Goal: Information Seeking & Learning: Learn about a topic

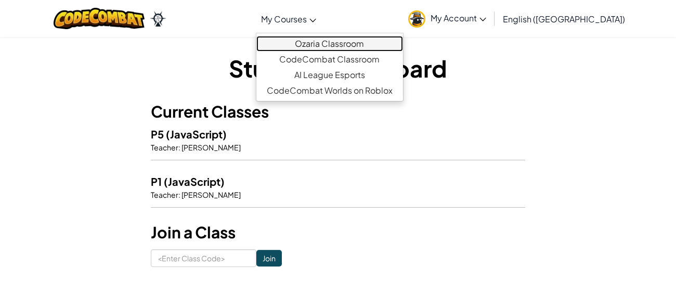
click at [327, 45] on link "Ozaria Classroom" at bounding box center [329, 44] width 147 height 16
click at [358, 47] on link "Ozaria Classroom" at bounding box center [329, 44] width 147 height 16
click at [356, 44] on link "Ozaria Classroom" at bounding box center [329, 44] width 147 height 16
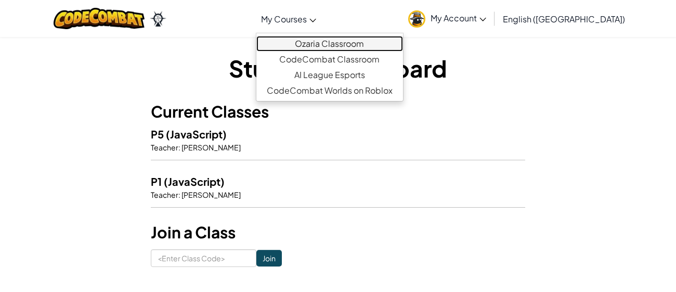
click at [356, 44] on link "Ozaria Classroom" at bounding box center [329, 44] width 147 height 16
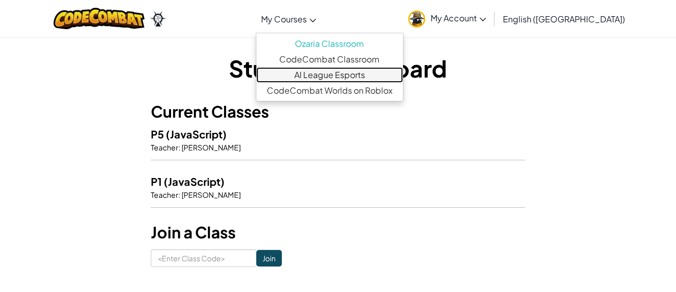
click at [364, 69] on link "AI League Esports" at bounding box center [329, 75] width 147 height 16
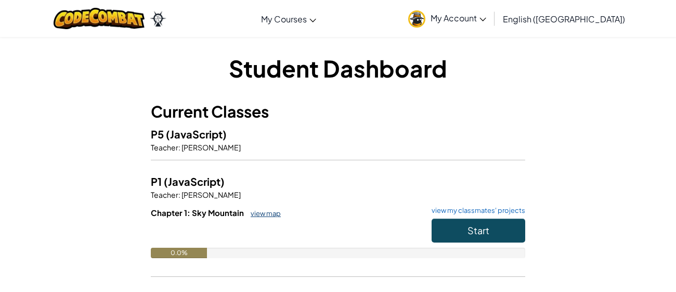
click at [276, 213] on link "view map" at bounding box center [262, 213] width 35 height 8
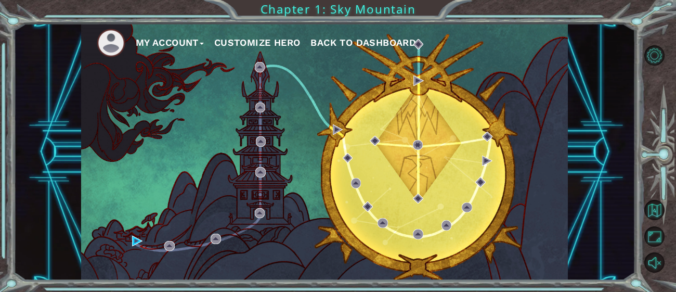
click at [278, 36] on button "Customize Hero" at bounding box center [257, 43] width 86 height 16
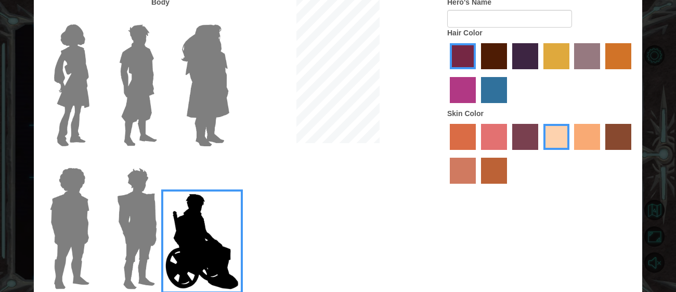
click at [211, 92] on img at bounding box center [205, 85] width 57 height 130
click at [229, 18] on input "Hero Amethyst" at bounding box center [229, 18] width 0 height 0
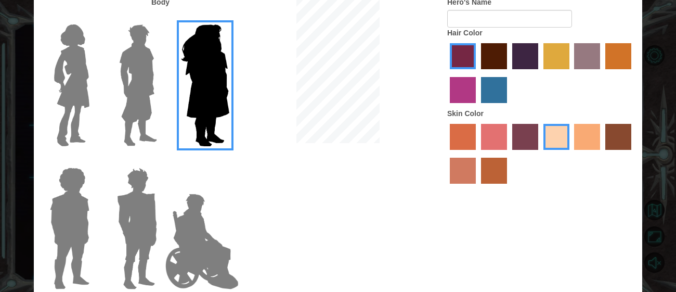
click at [77, 105] on img at bounding box center [72, 85] width 44 height 130
click at [94, 18] on input "Hero Connie" at bounding box center [94, 18] width 0 height 0
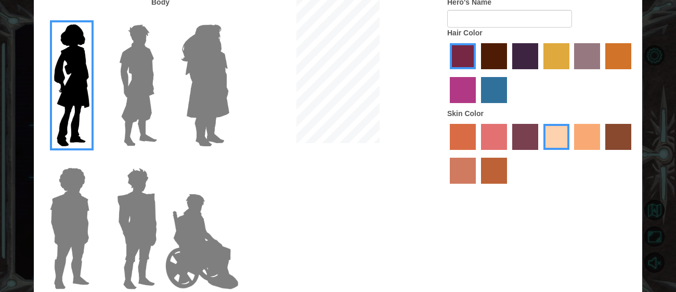
click at [57, 254] on img at bounding box center [70, 228] width 48 height 130
click at [94, 161] on input "Hero Steven" at bounding box center [94, 161] width 0 height 0
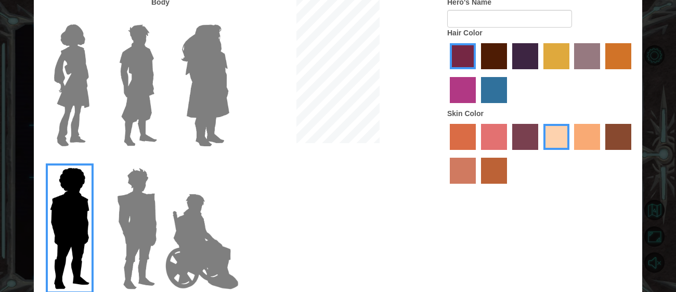
click at [160, 195] on img at bounding box center [137, 228] width 48 height 130
click at [161, 161] on input "Hero Garnet" at bounding box center [161, 161] width 0 height 0
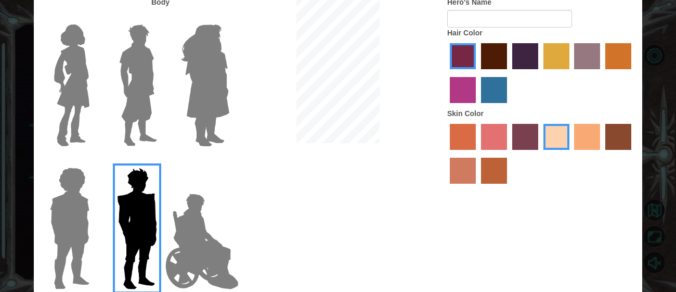
click at [75, 82] on img at bounding box center [72, 85] width 44 height 130
click at [94, 18] on input "Hero Connie" at bounding box center [94, 18] width 0 height 0
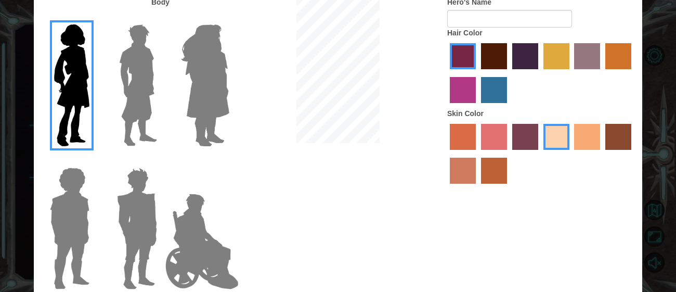
click at [121, 124] on img at bounding box center [138, 85] width 46 height 130
click at [161, 18] on input "Hero Lars" at bounding box center [161, 18] width 0 height 0
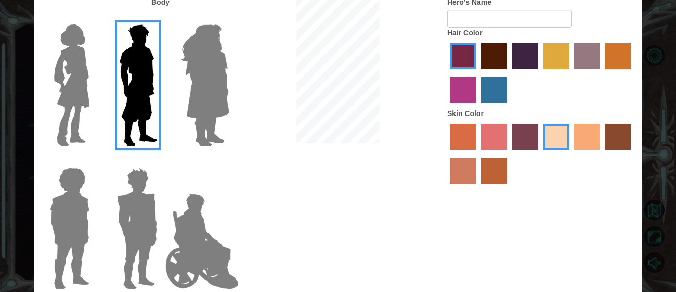
click at [77, 104] on img at bounding box center [72, 85] width 44 height 130
click at [94, 18] on input "Hero Connie" at bounding box center [94, 18] width 0 height 0
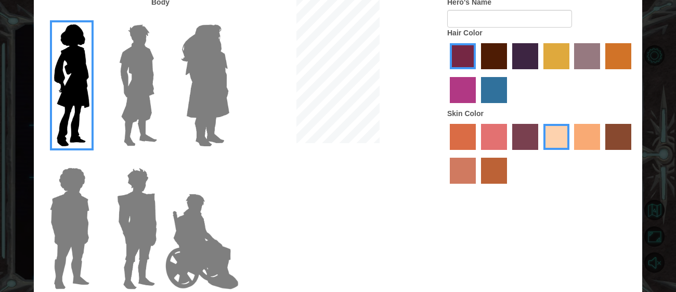
click at [501, 58] on label "maroon hair color" at bounding box center [494, 56] width 26 height 26
click at [477, 73] on input "maroon hair color" at bounding box center [477, 73] width 0 height 0
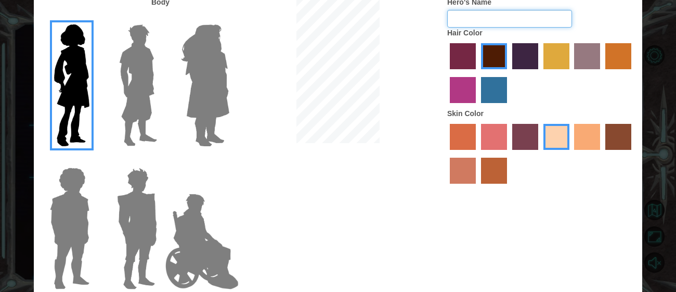
click at [480, 21] on input "Hero's Name" at bounding box center [509, 19] width 125 height 18
type input "f"
type input "Y"
click at [620, 138] on label "karma skin color" at bounding box center [618, 137] width 26 height 26
click at [601, 153] on input "karma skin color" at bounding box center [601, 153] width 0 height 0
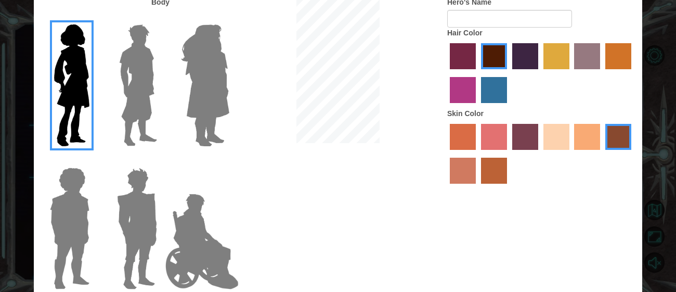
click at [600, 133] on div at bounding box center [540, 155] width 187 height 68
click at [592, 136] on label "tacao skin color" at bounding box center [587, 137] width 26 height 26
click at [571, 153] on input "tacao skin color" at bounding box center [571, 153] width 0 height 0
click at [497, 164] on label "smoke tree skin color" at bounding box center [494, 170] width 26 height 26
click at [477, 187] on input "smoke tree skin color" at bounding box center [477, 187] width 0 height 0
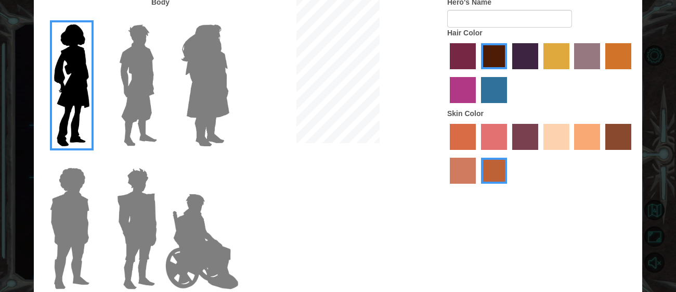
click at [580, 144] on label "tacao skin color" at bounding box center [587, 137] width 26 height 26
click at [571, 153] on input "tacao skin color" at bounding box center [571, 153] width 0 height 0
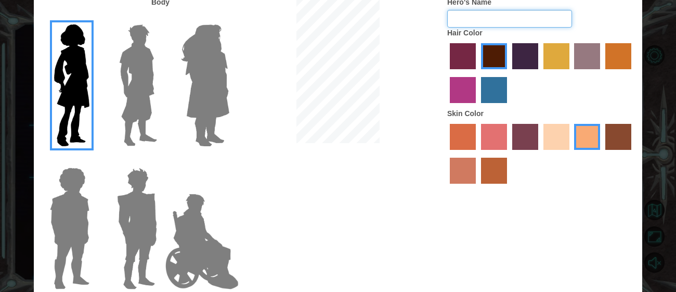
click at [493, 18] on input "Hero's Name" at bounding box center [509, 19] width 125 height 18
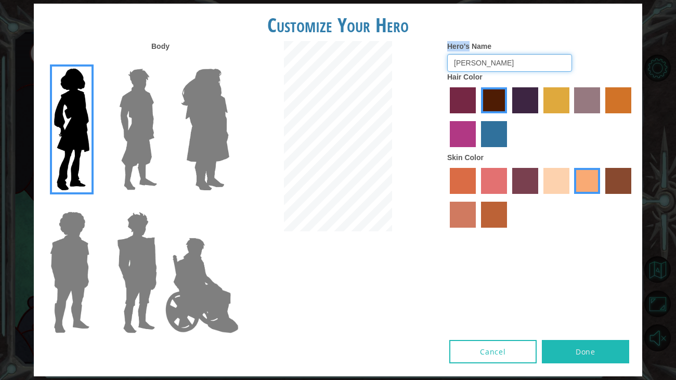
type input "Natalia"
click at [575, 291] on button "Done" at bounding box center [585, 351] width 87 height 23
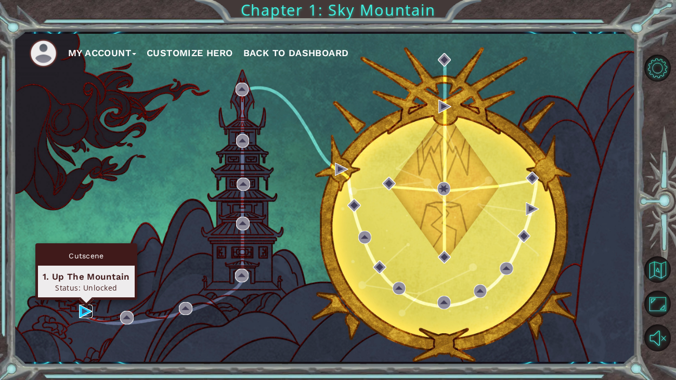
click at [87, 291] on img at bounding box center [86, 312] width 14 height 14
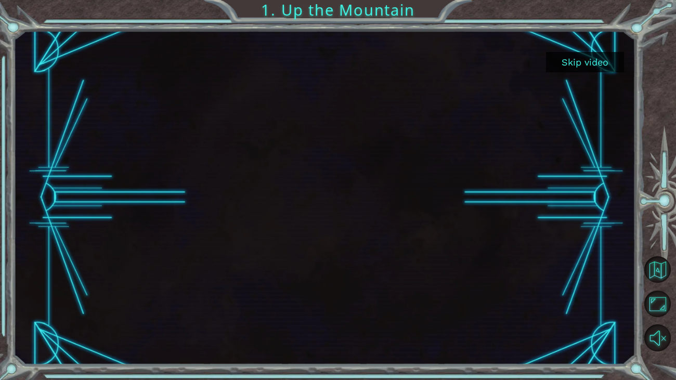
click at [592, 60] on button "Skip video" at bounding box center [585, 62] width 78 height 20
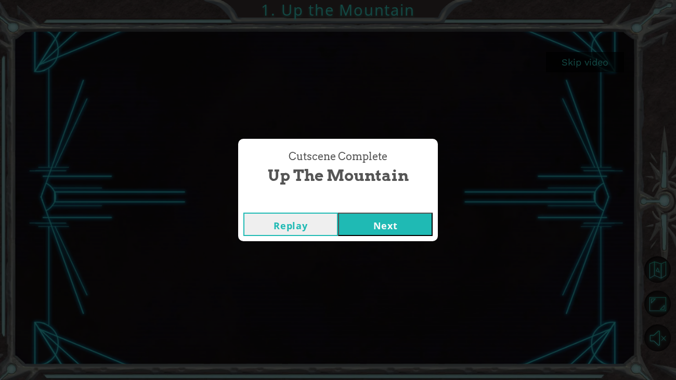
click at [397, 214] on button "Next" at bounding box center [385, 224] width 95 height 23
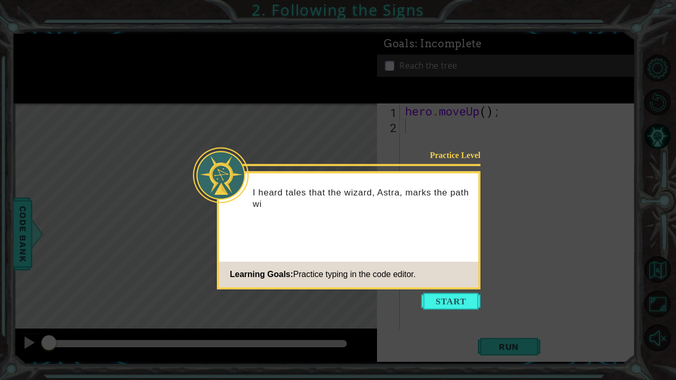
click at [454, 291] on icon at bounding box center [338, 190] width 676 height 380
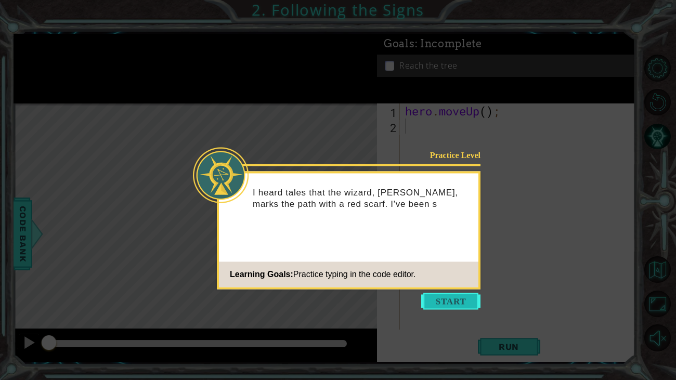
click at [452, 291] on button "Start" at bounding box center [450, 301] width 59 height 17
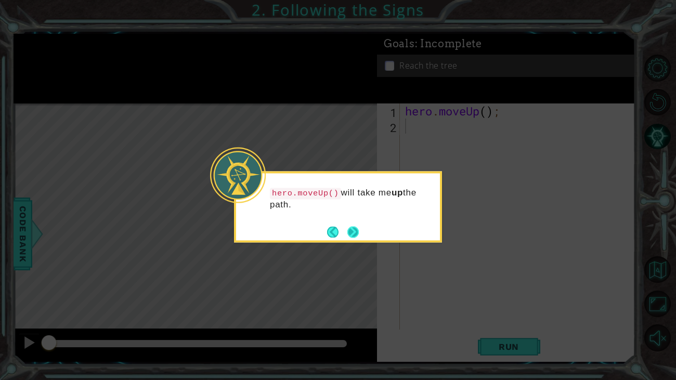
click at [349, 228] on button "Next" at bounding box center [352, 231] width 11 height 11
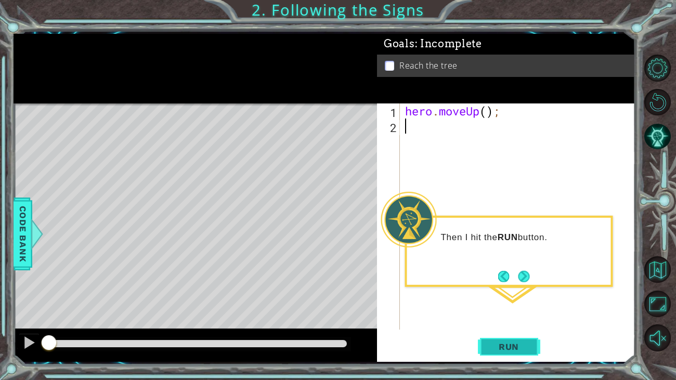
click at [508, 291] on span "Run" at bounding box center [508, 346] width 41 height 10
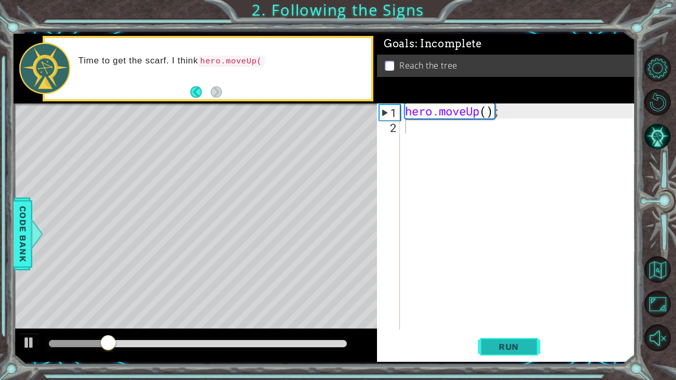
click at [508, 291] on span "Run" at bounding box center [508, 346] width 41 height 10
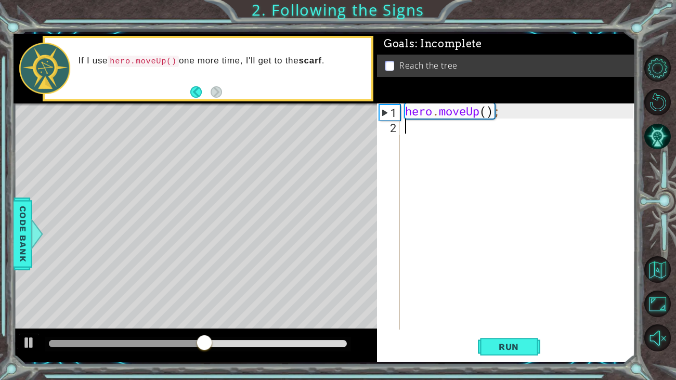
type textarea "h"
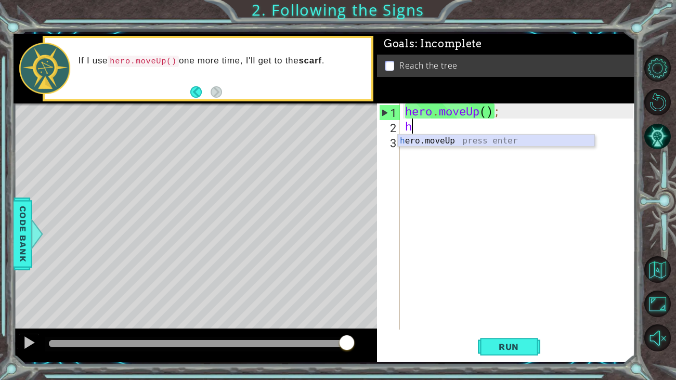
click at [452, 137] on div "h ero.moveUp press enter" at bounding box center [496, 153] width 196 height 37
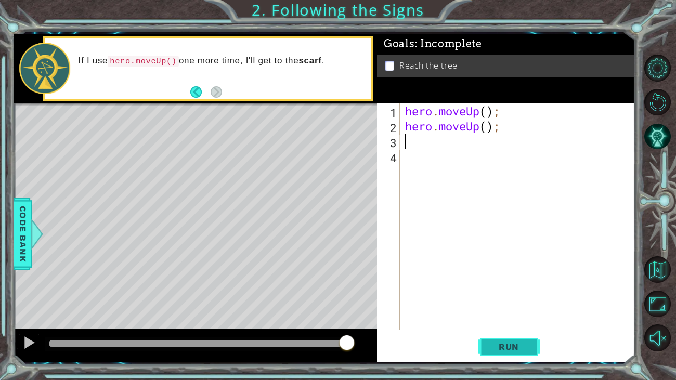
click at [488, 291] on button "Run" at bounding box center [509, 347] width 62 height 26
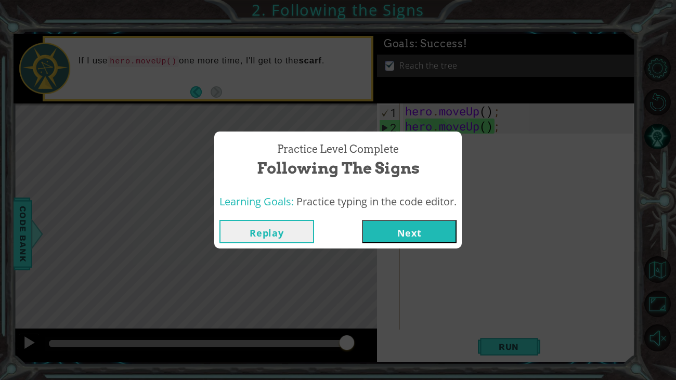
click at [418, 231] on button "Next" at bounding box center [409, 231] width 95 height 23
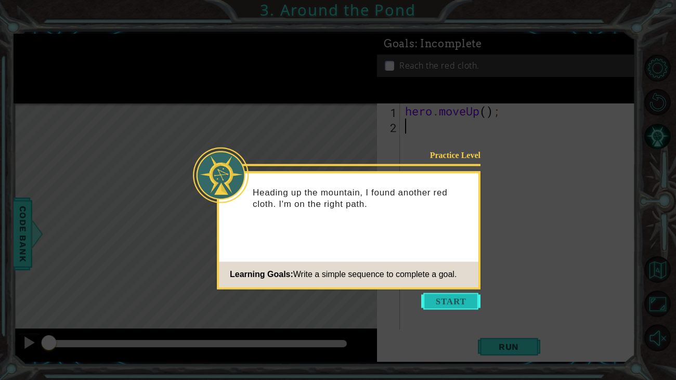
click at [440, 291] on button "Start" at bounding box center [450, 301] width 59 height 17
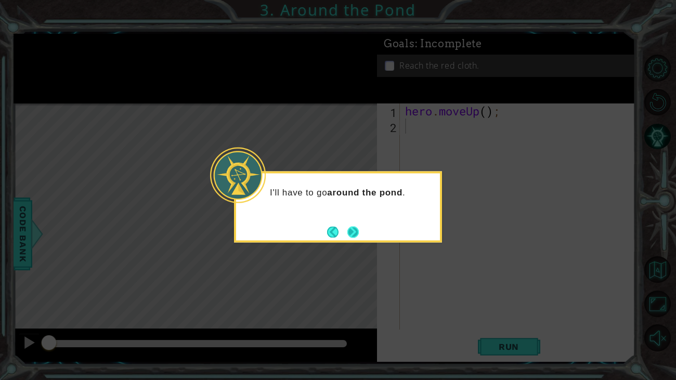
click at [353, 230] on button "Next" at bounding box center [352, 231] width 11 height 11
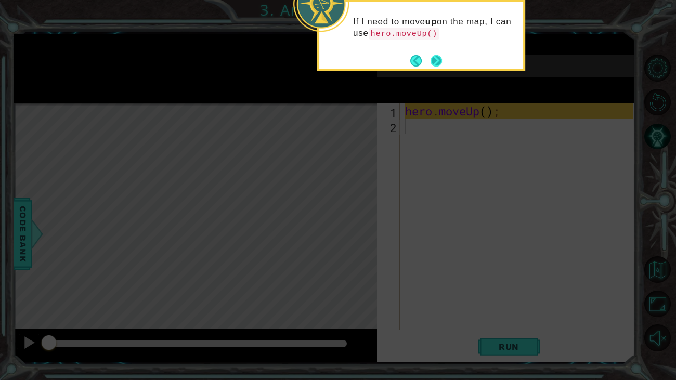
click at [437, 63] on button "Next" at bounding box center [435, 60] width 11 height 11
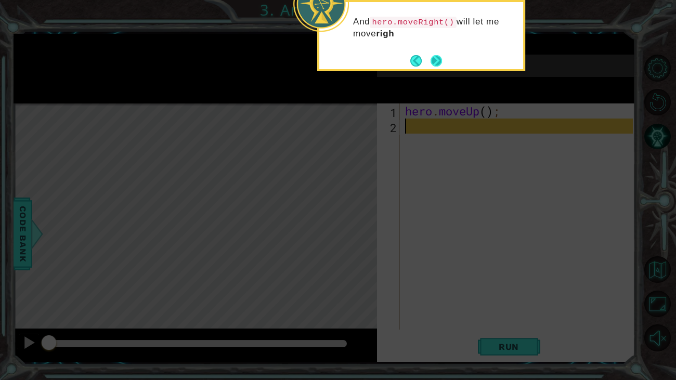
click at [437, 63] on button "Next" at bounding box center [435, 60] width 11 height 11
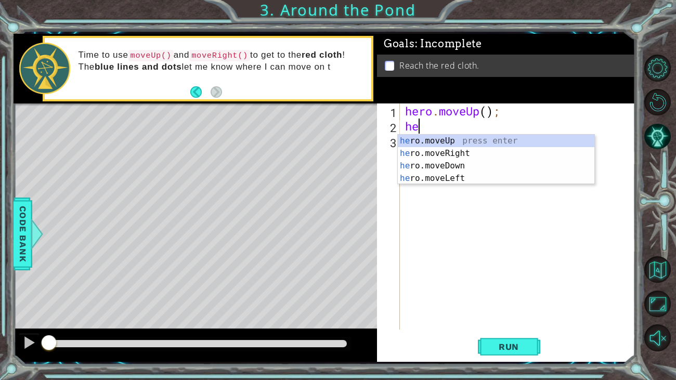
type textarea "her"
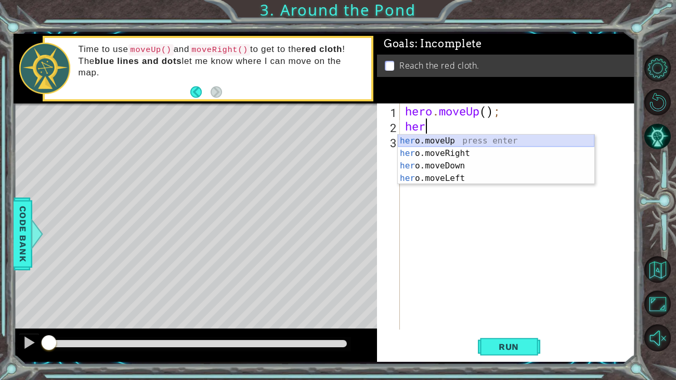
click at [421, 137] on div "her o.moveUp press enter her o.moveRight press enter her o.moveDown press enter…" at bounding box center [496, 172] width 196 height 75
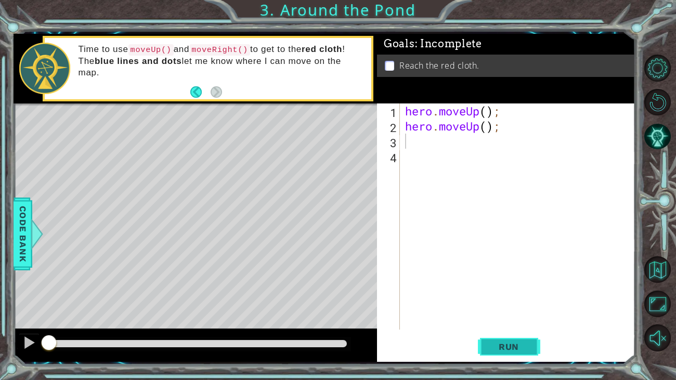
click at [509, 291] on span "Run" at bounding box center [508, 346] width 41 height 10
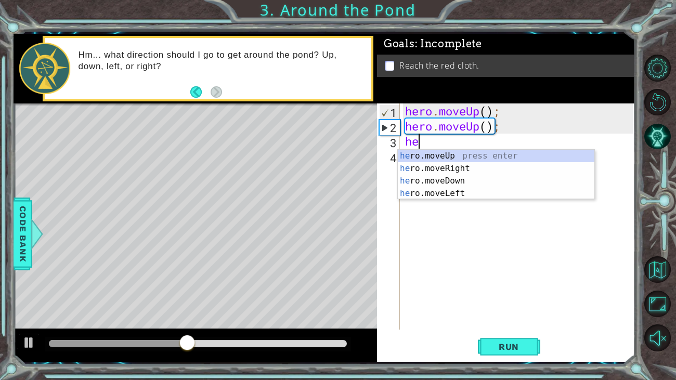
type textarea "her"
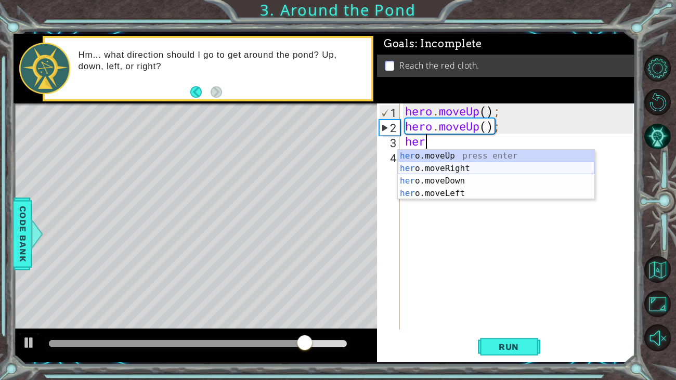
click at [453, 165] on div "her o.moveUp press enter her o.moveRight press enter her o.moveDown press enter…" at bounding box center [496, 187] width 196 height 75
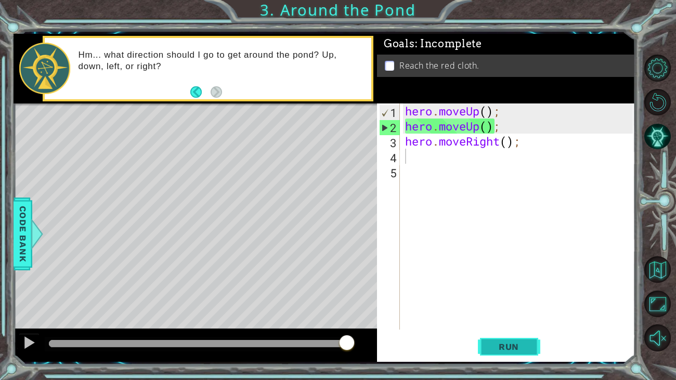
click at [493, 291] on span "Run" at bounding box center [508, 346] width 41 height 10
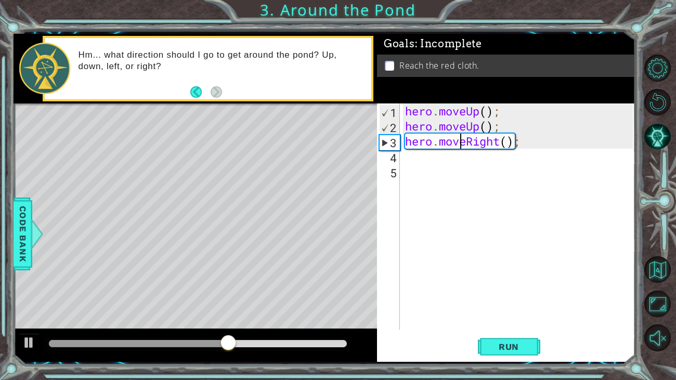
click at [460, 134] on div "hero . moveUp ( ) ; hero . moveUp ( ) ; hero . moveRight ( ) ;" at bounding box center [520, 231] width 235 height 256
type textarea "hero.moveRight();"
click at [431, 157] on div "hero . moveUp ( ) ; hero . moveUp ( ) ; hero . moveRight ( ) ;" at bounding box center [520, 231] width 235 height 256
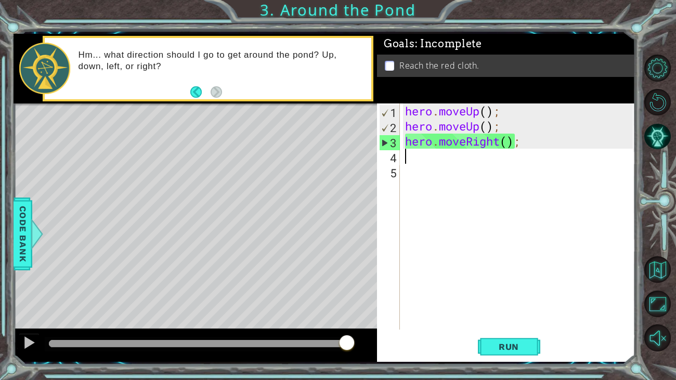
type textarea "h"
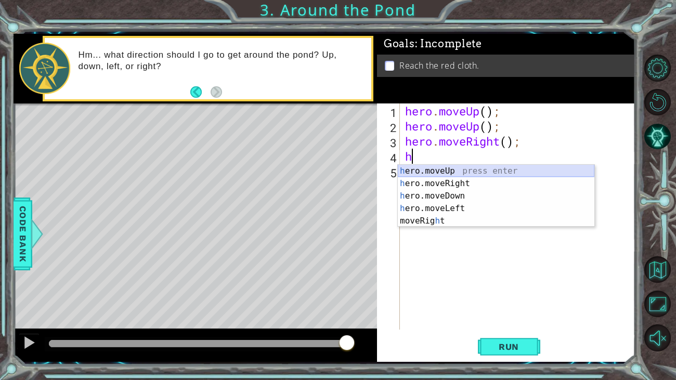
click at [443, 166] on div "h ero.moveUp press enter h ero.moveRight press enter h ero.moveDown press enter…" at bounding box center [496, 208] width 196 height 87
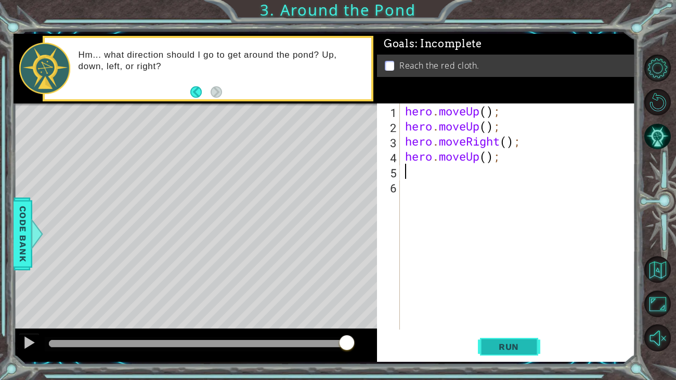
click at [530, 291] on button "Run" at bounding box center [509, 347] width 62 height 26
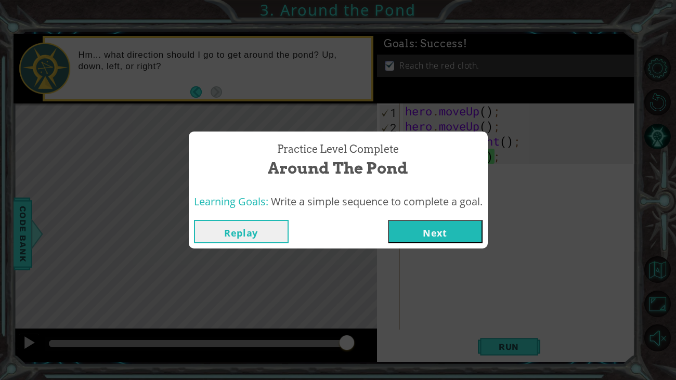
click at [435, 225] on button "Next" at bounding box center [435, 231] width 95 height 23
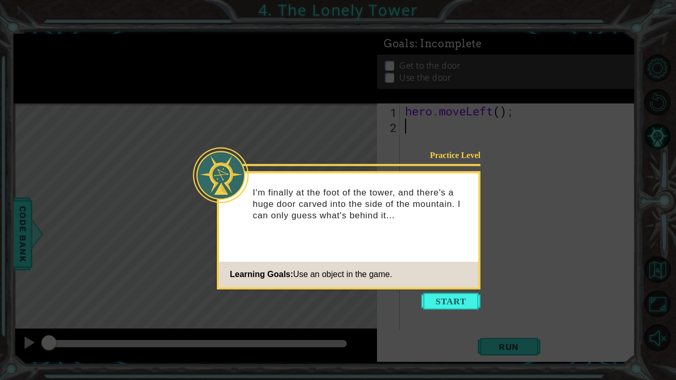
click at [437, 283] on footer "Learning Goals: Use an object in the game." at bounding box center [348, 273] width 259 height 25
click at [443, 291] on button "Start" at bounding box center [450, 301] width 59 height 17
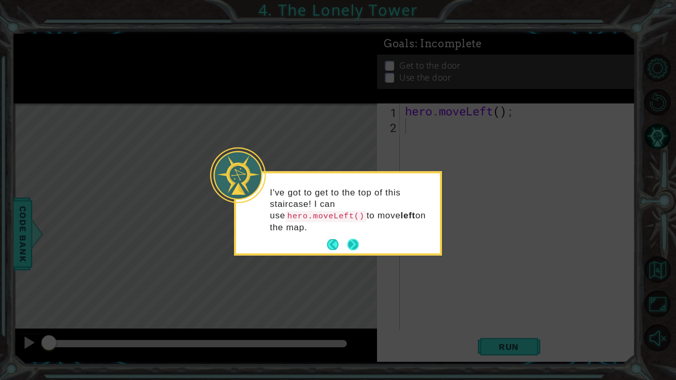
click at [353, 241] on button "Next" at bounding box center [352, 244] width 11 height 11
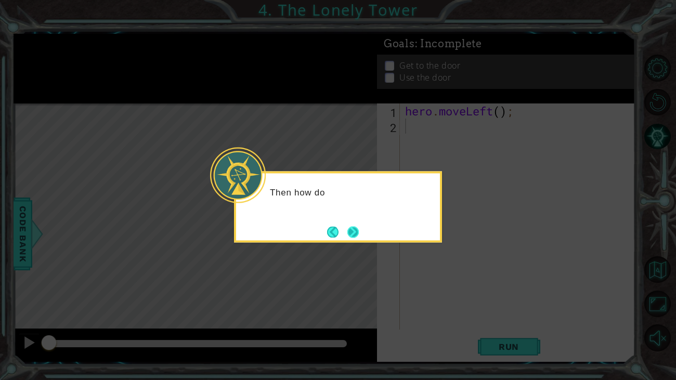
click at [349, 229] on button "Next" at bounding box center [352, 231] width 11 height 11
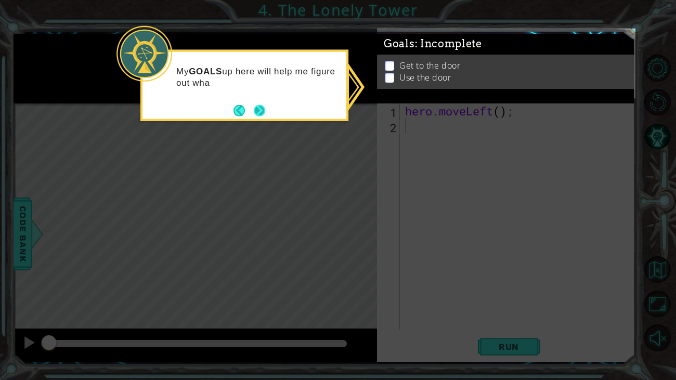
click at [262, 111] on button "Next" at bounding box center [259, 109] width 11 height 11
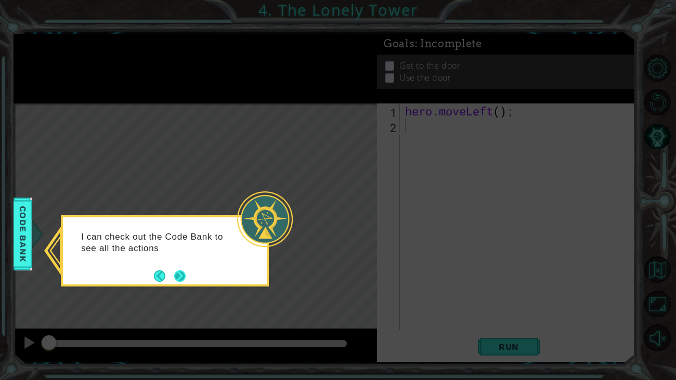
click at [180, 280] on button "Next" at bounding box center [179, 275] width 11 height 11
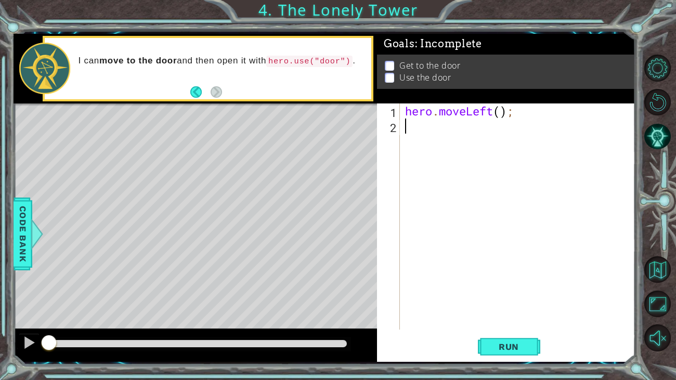
click at [439, 127] on div "hero . moveLeft ( ) ;" at bounding box center [520, 231] width 235 height 256
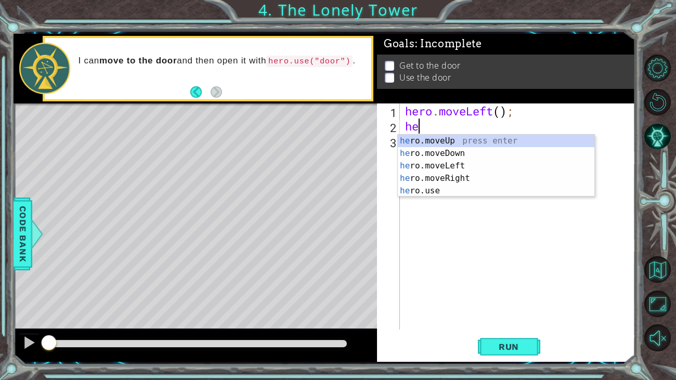
type textarea "her"
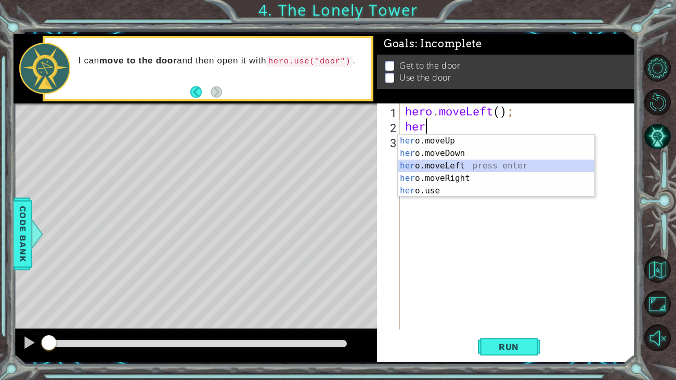
click at [423, 164] on div "her o.moveUp press enter her o.moveDown press enter her o.moveLeft press enter …" at bounding box center [496, 178] width 196 height 87
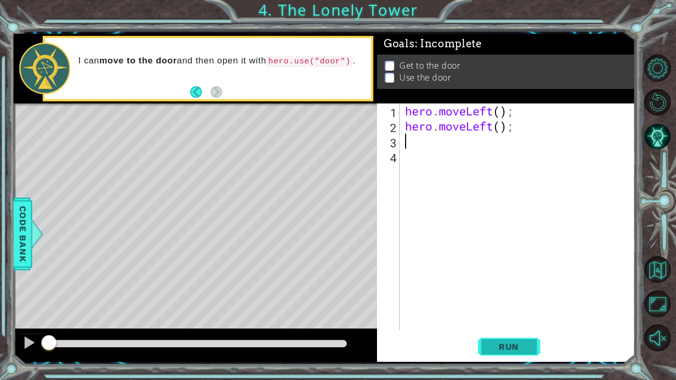
click at [500, 291] on span "Run" at bounding box center [508, 346] width 41 height 10
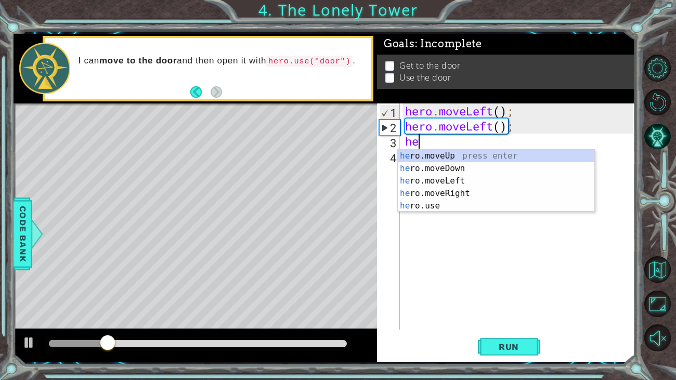
type textarea "her"
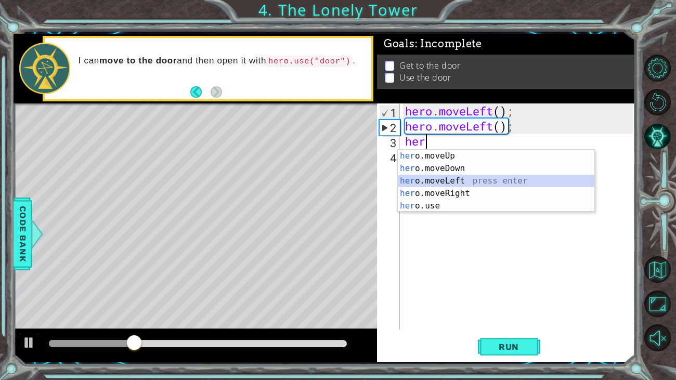
click at [410, 178] on div "her o.moveUp press enter her o.moveDown press enter her o.moveLeft press enter …" at bounding box center [496, 193] width 196 height 87
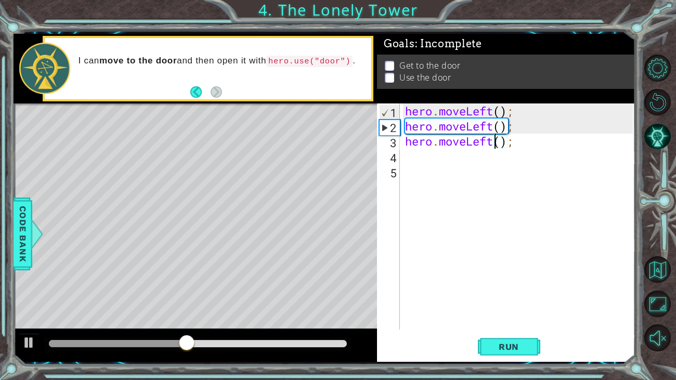
click at [496, 141] on div "hero . moveLeft ( ) ; hero . moveLeft ( ) ; hero . moveLeft ( ) ;" at bounding box center [520, 231] width 235 height 256
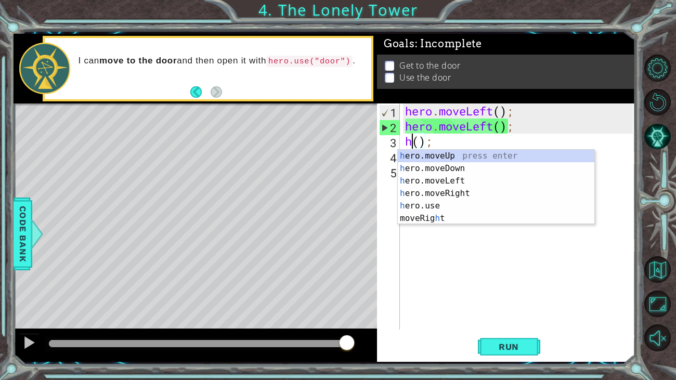
click at [421, 142] on div "hero . moveLeft ( ) ; hero . moveLeft ( ) ; h ( ) ;" at bounding box center [520, 231] width 235 height 256
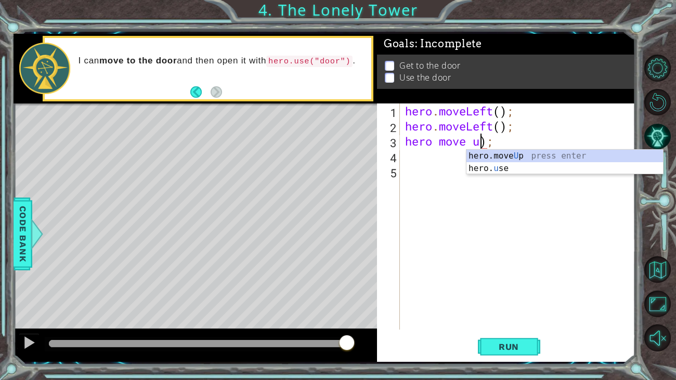
scroll to position [0, 3]
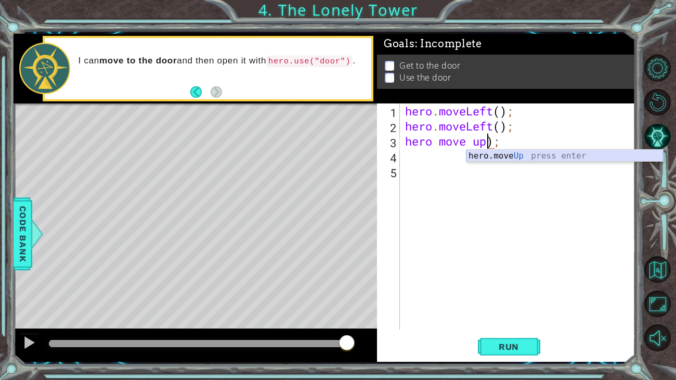
click at [510, 153] on div "hero.move Up press enter" at bounding box center [564, 168] width 196 height 37
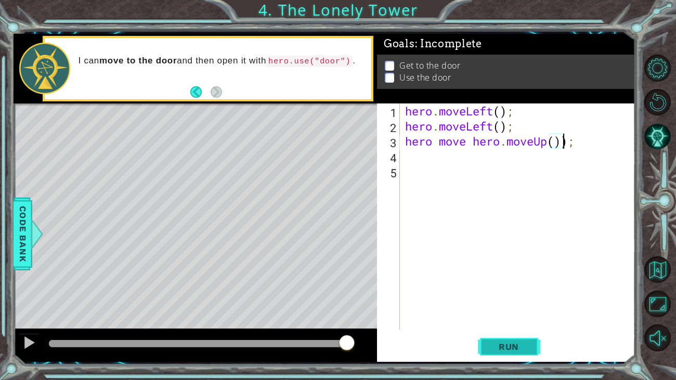
click at [501, 291] on span "Run" at bounding box center [508, 346] width 41 height 10
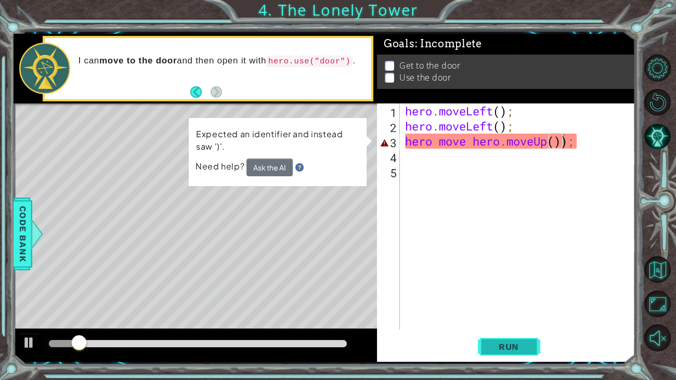
click at [501, 291] on span "Run" at bounding box center [508, 346] width 41 height 10
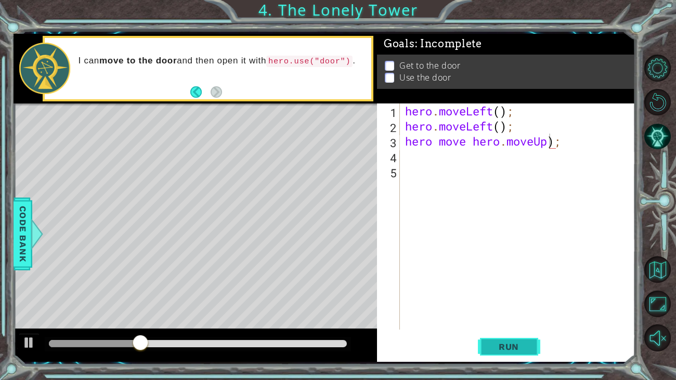
click at [502, 291] on span "Run" at bounding box center [508, 346] width 41 height 10
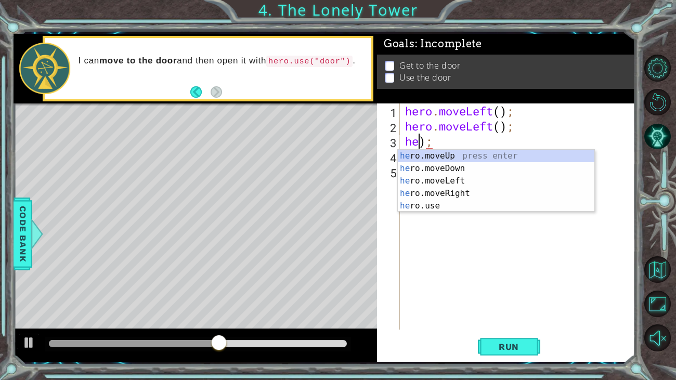
scroll to position [0, 0]
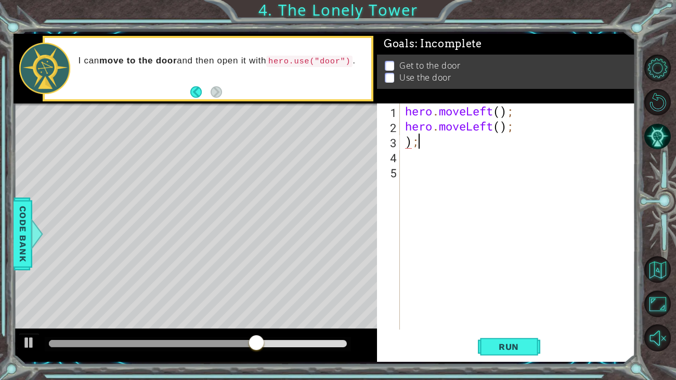
click at [495, 147] on div "hero . moveLeft ( ) ; hero . moveLeft ( ) ; ) ;" at bounding box center [520, 231] width 235 height 256
type textarea ")"
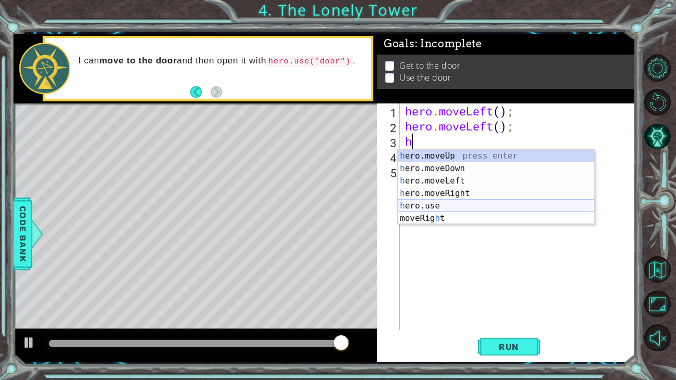
click at [426, 204] on div "h ero.moveUp press enter h ero.moveDown press enter h ero.moveLeft press enter …" at bounding box center [496, 200] width 196 height 100
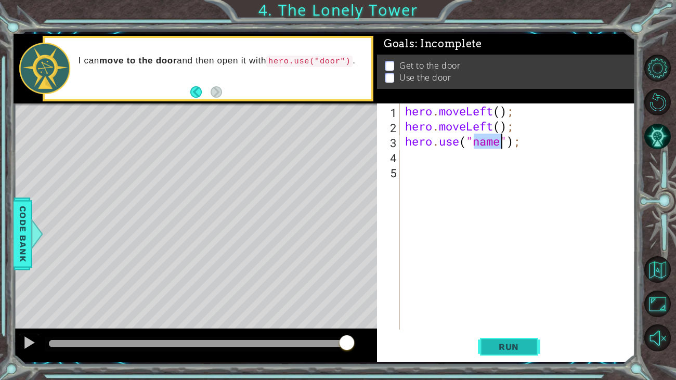
click at [502, 291] on span "Run" at bounding box center [508, 346] width 41 height 10
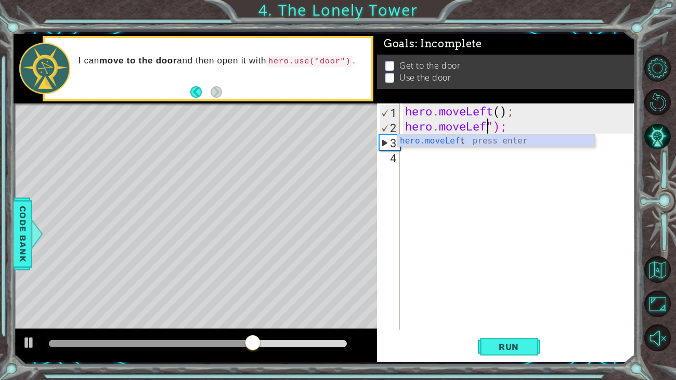
scroll to position [0, 4]
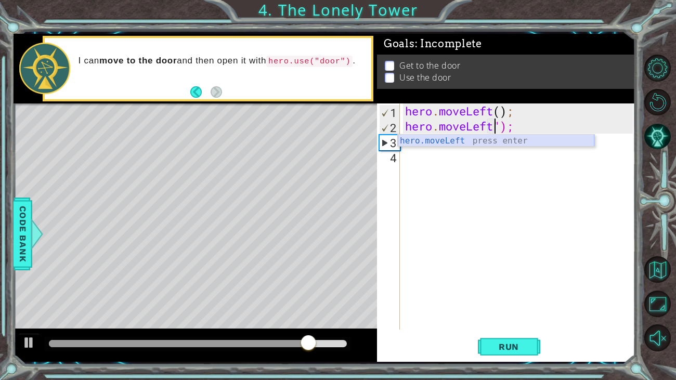
click at [407, 138] on div "hero.moveLeft press enter" at bounding box center [496, 153] width 196 height 37
type textarea "hero.moveLeft()");"
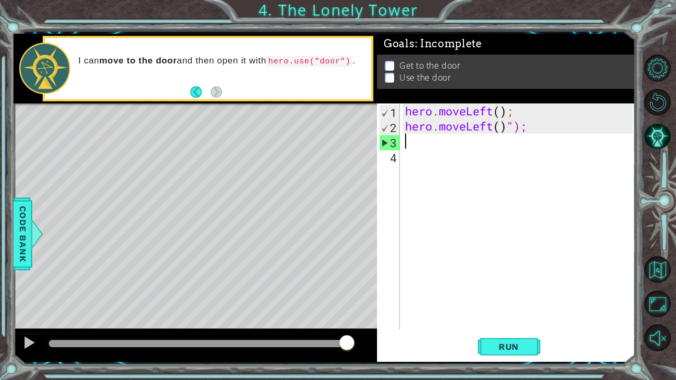
click at [403, 143] on div "hero . moveLeft ( ) ; hero . moveLeft ( ) ");" at bounding box center [520, 231] width 235 height 256
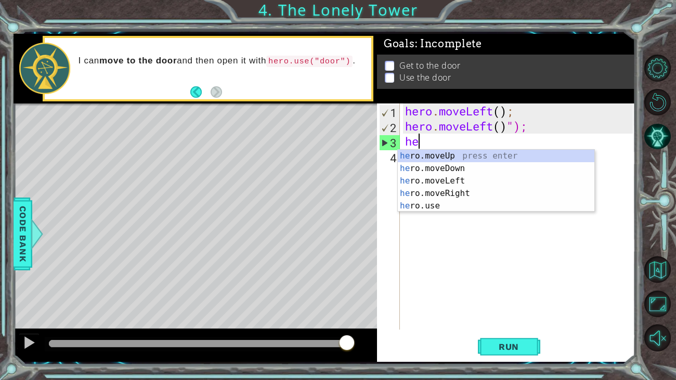
scroll to position [0, 0]
type textarea "hero"
click at [435, 188] on div "hero .moveUp press enter hero .moveDown press enter hero .moveLeft press enter …" at bounding box center [496, 193] width 196 height 87
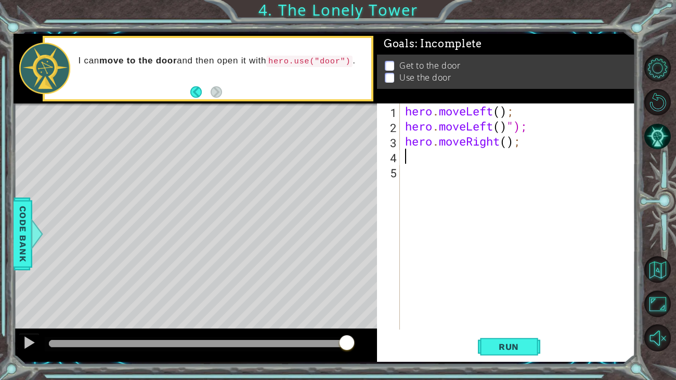
scroll to position [0, 0]
click at [497, 291] on span "Run" at bounding box center [508, 346] width 41 height 10
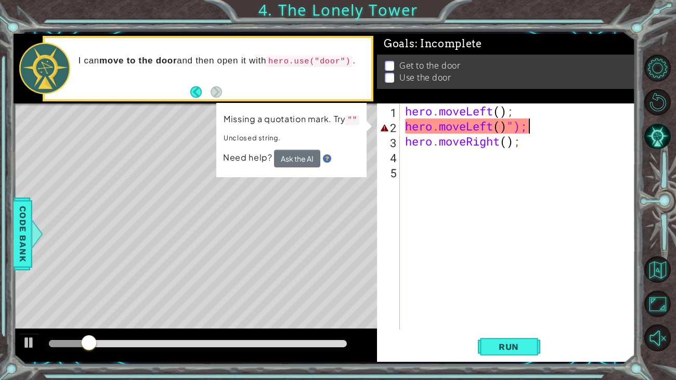
click at [537, 124] on div "hero . moveLeft ( ) ; hero . moveLeft ( ) "); hero . moveRight ( ) ;" at bounding box center [520, 231] width 235 height 256
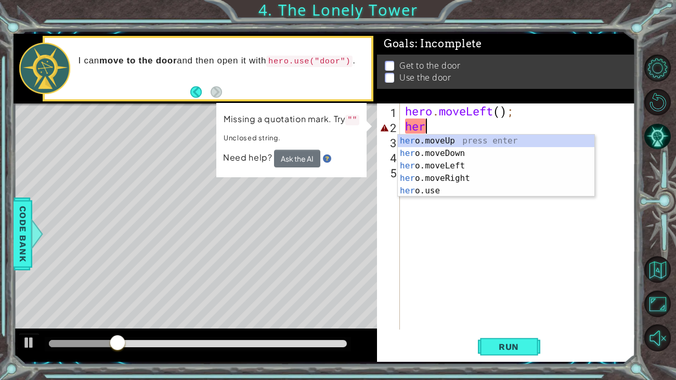
type textarea "h"
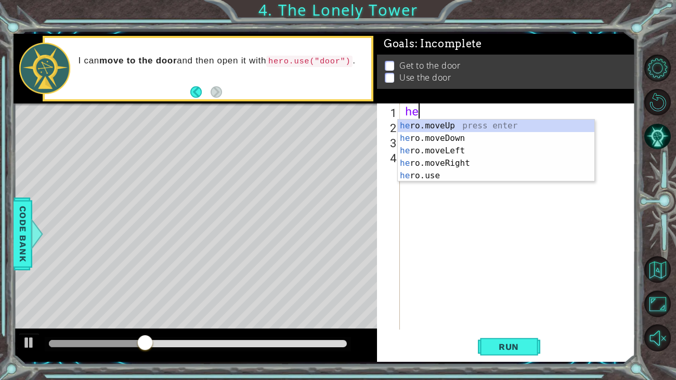
type textarea "h"
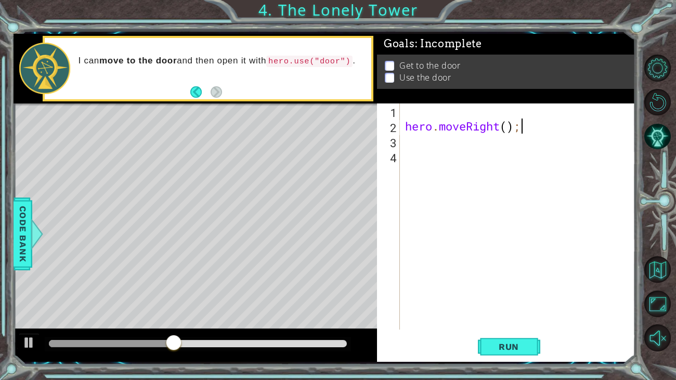
click at [523, 128] on div "hero . moveRight ( ) ;" at bounding box center [520, 231] width 235 height 256
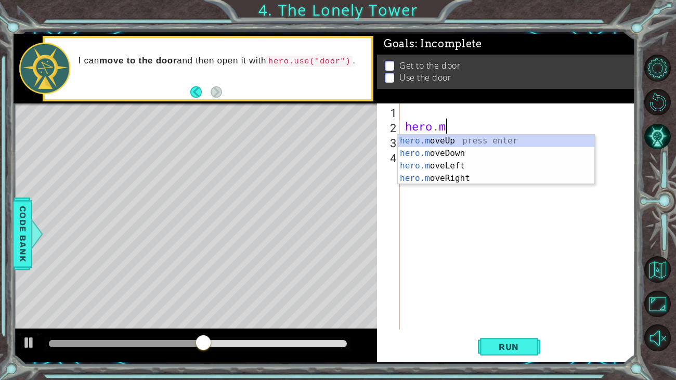
type textarea "h"
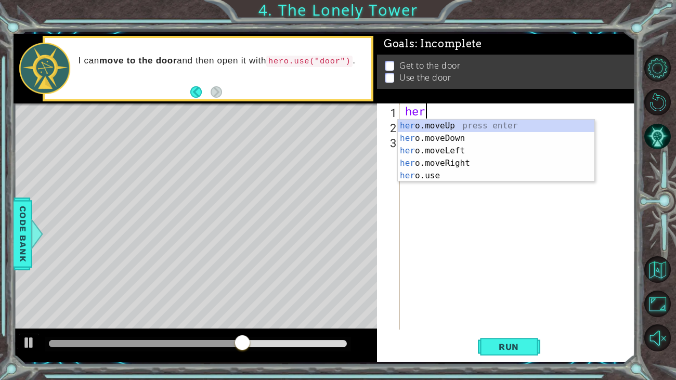
type textarea "hero"
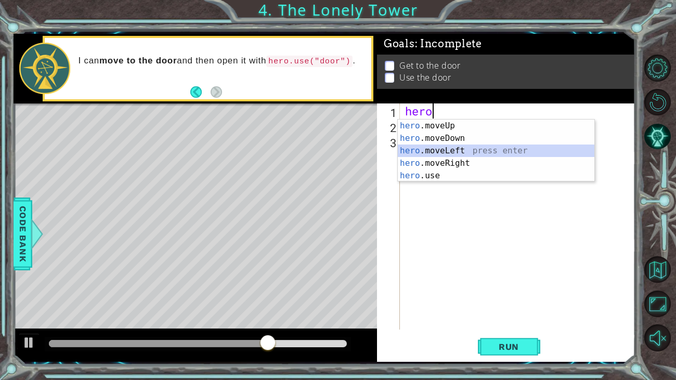
click at [447, 152] on div "hero .moveUp press enter hero .moveDown press enter hero .moveLeft press enter …" at bounding box center [496, 163] width 196 height 87
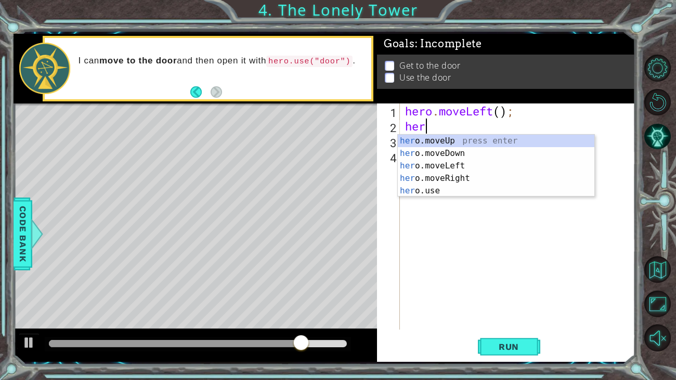
scroll to position [0, 0]
type textarea "hero"
click at [434, 161] on div "hero .moveUp press enter hero .moveDown press enter hero .moveLeft press enter …" at bounding box center [496, 178] width 196 height 87
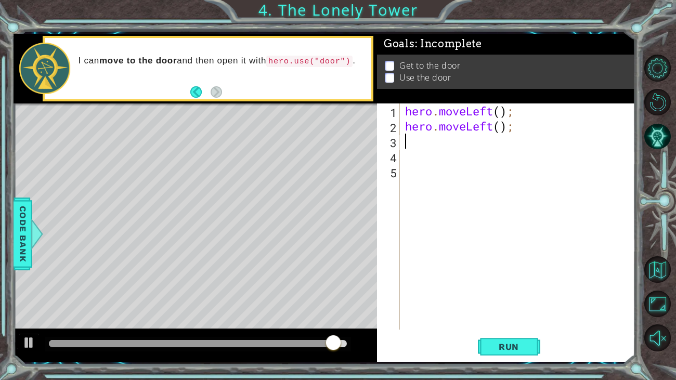
scroll to position [0, 0]
click at [506, 291] on span "Run" at bounding box center [508, 346] width 41 height 10
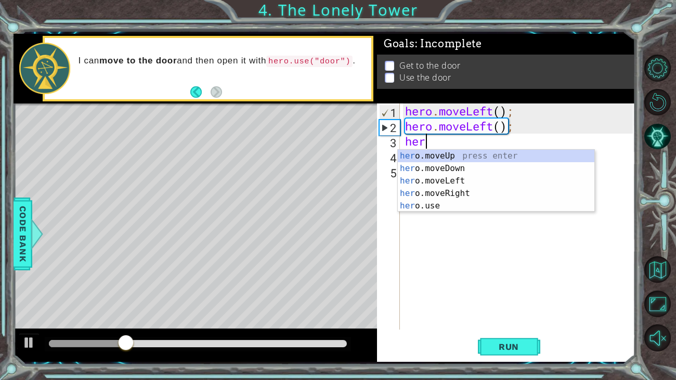
type textarea "hero"
click at [431, 153] on div "hero .moveUp press enter hero .moveDown press enter hero .moveLeft press enter …" at bounding box center [496, 193] width 196 height 87
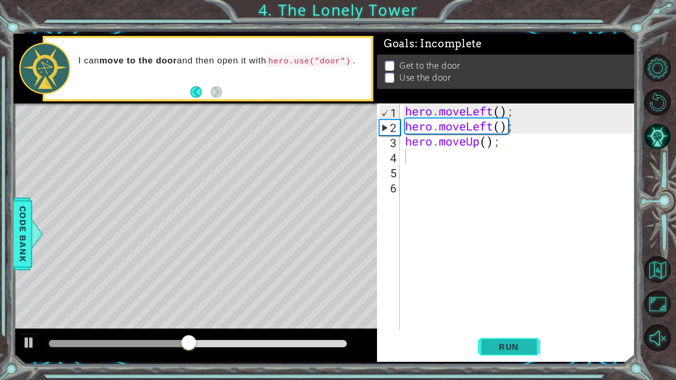
click at [497, 291] on span "Run" at bounding box center [508, 346] width 41 height 10
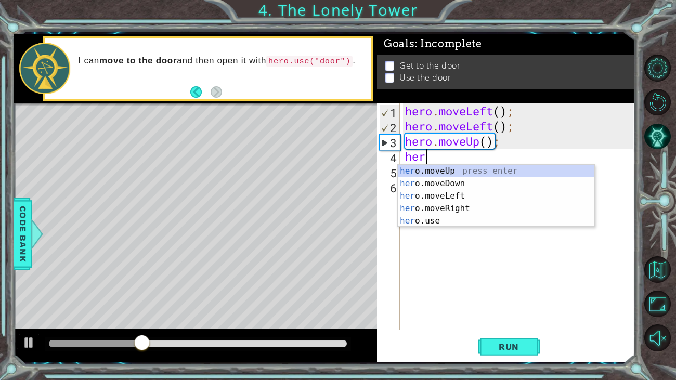
type textarea "hero"
click at [423, 166] on div "hero .moveUp press enter hero .moveDown press enter hero .moveLeft press enter …" at bounding box center [496, 208] width 196 height 87
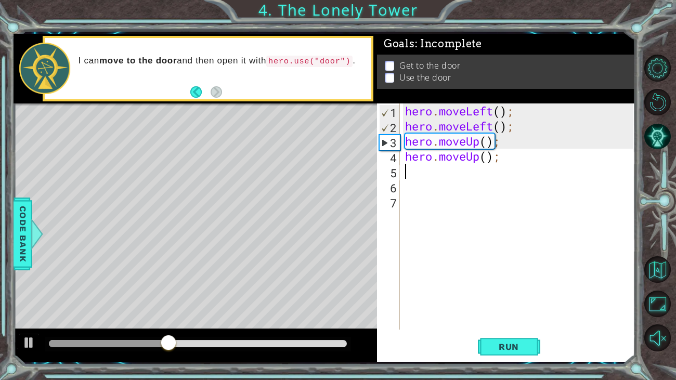
scroll to position [0, 0]
click at [495, 291] on span "Run" at bounding box center [508, 346] width 41 height 10
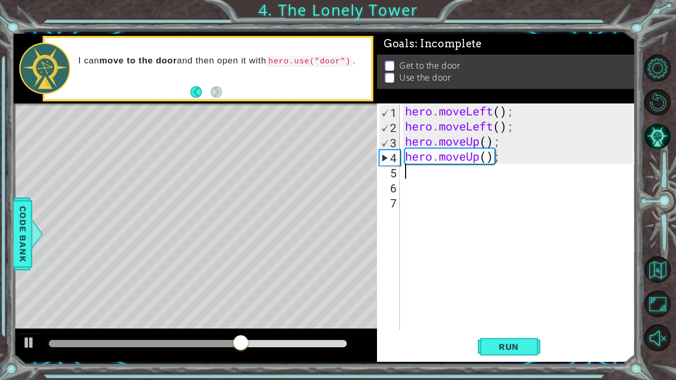
click at [405, 178] on div "hero . moveLeft ( ) ; hero . moveLeft ( ) ; hero . moveUp ( ) ; hero . moveUp (…" at bounding box center [520, 231] width 235 height 256
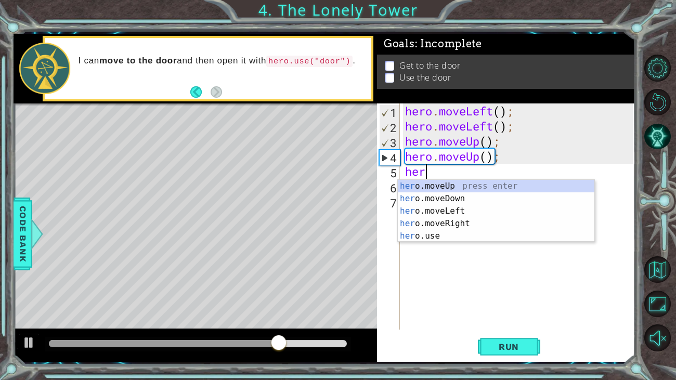
type textarea "hero"
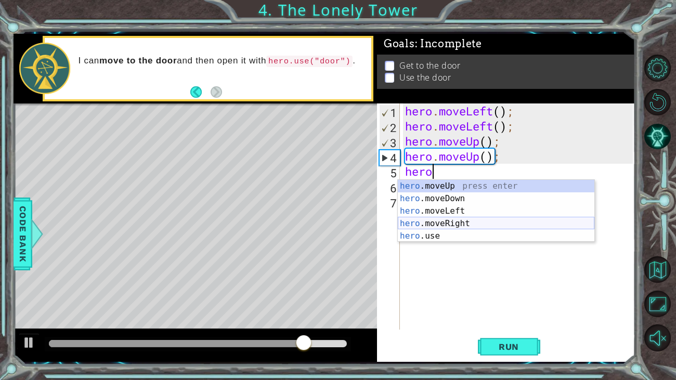
click at [428, 218] on div "hero .moveUp press enter hero .moveDown press enter hero .moveLeft press enter …" at bounding box center [496, 223] width 196 height 87
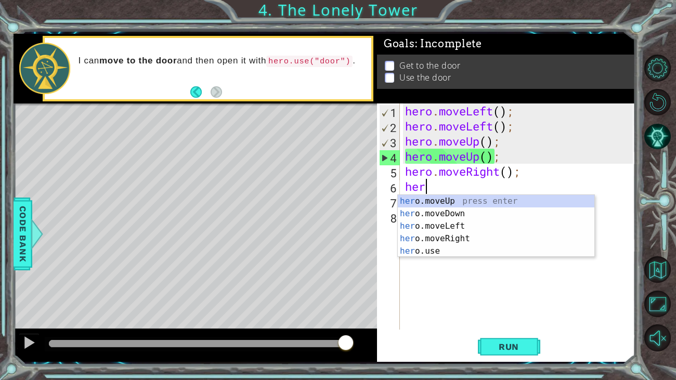
scroll to position [0, 0]
type textarea "hero"
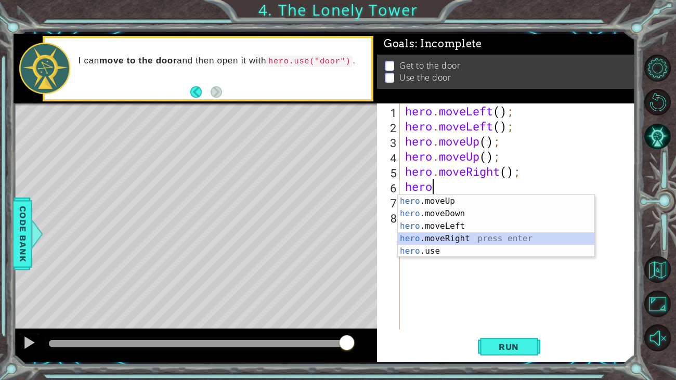
click at [428, 235] on div "hero .moveUp press enter hero .moveDown press enter hero .moveLeft press enter …" at bounding box center [496, 238] width 196 height 87
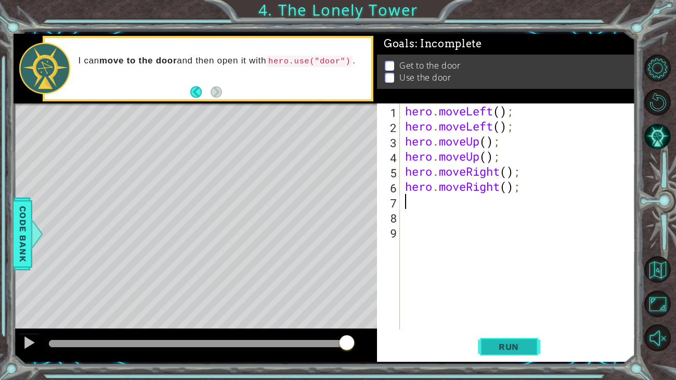
click at [498, 291] on button "Run" at bounding box center [509, 347] width 62 height 26
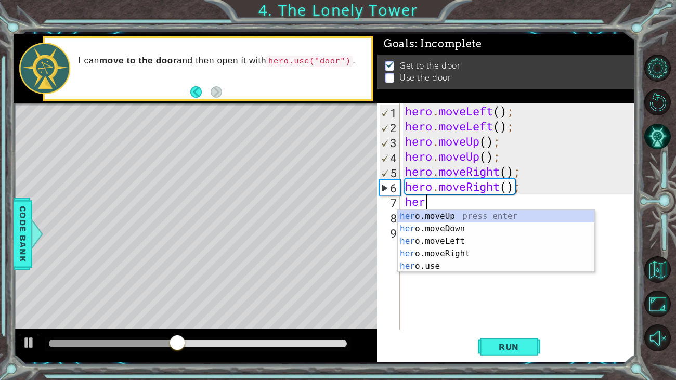
scroll to position [0, 1]
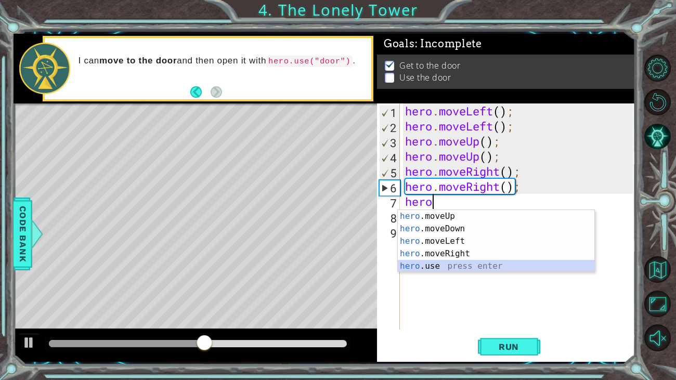
click at [447, 263] on div "hero .moveUp press enter hero .moveDown press enter hero .moveLeft press enter …" at bounding box center [496, 253] width 196 height 87
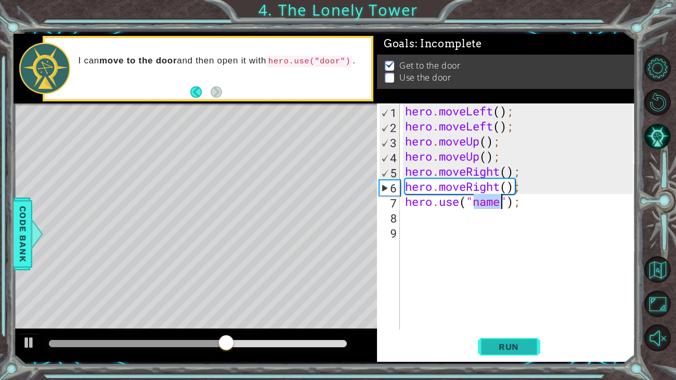
click at [509, 291] on span "Run" at bounding box center [508, 346] width 41 height 10
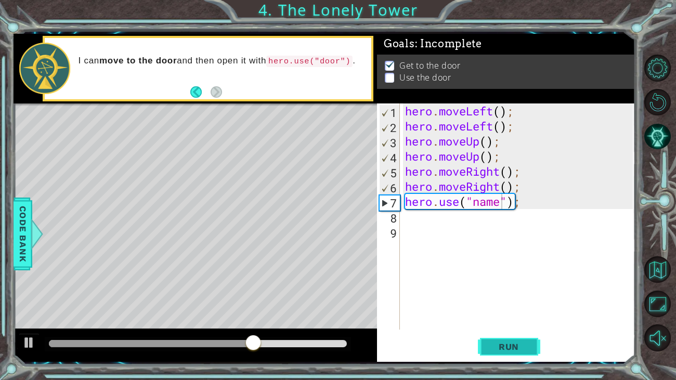
click at [509, 291] on span "Run" at bounding box center [508, 346] width 41 height 10
drag, startPoint x: 281, startPoint y: 334, endPoint x: 233, endPoint y: 336, distance: 48.4
click at [233, 291] on div at bounding box center [234, 343] width 19 height 19
drag, startPoint x: 259, startPoint y: 344, endPoint x: 230, endPoint y: 340, distance: 29.3
click at [230, 291] on div at bounding box center [229, 343] width 19 height 19
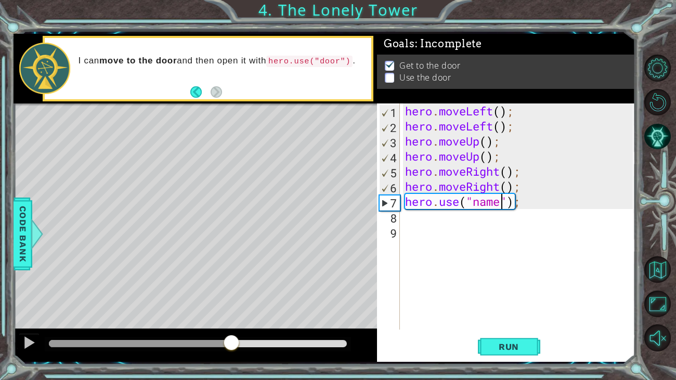
click at [231, 291] on div at bounding box center [140, 343] width 182 height 7
drag, startPoint x: 235, startPoint y: 345, endPoint x: 215, endPoint y: 344, distance: 20.8
click at [215, 291] on div at bounding box center [217, 343] width 19 height 19
drag, startPoint x: 215, startPoint y: 344, endPoint x: 173, endPoint y: 346, distance: 41.7
click at [180, 291] on div at bounding box center [189, 343] width 19 height 19
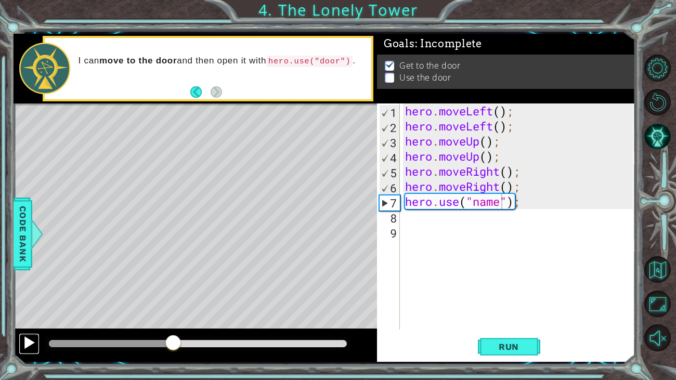
click at [22, 291] on div at bounding box center [29, 343] width 14 height 14
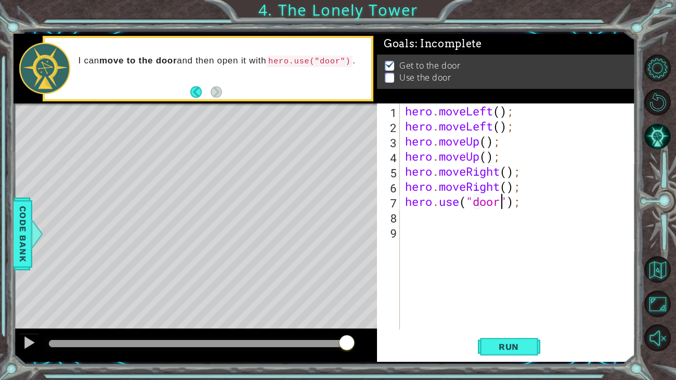
scroll to position [0, 4]
type textarea "hero.use("door");"
click at [513, 291] on span "Run" at bounding box center [508, 346] width 41 height 10
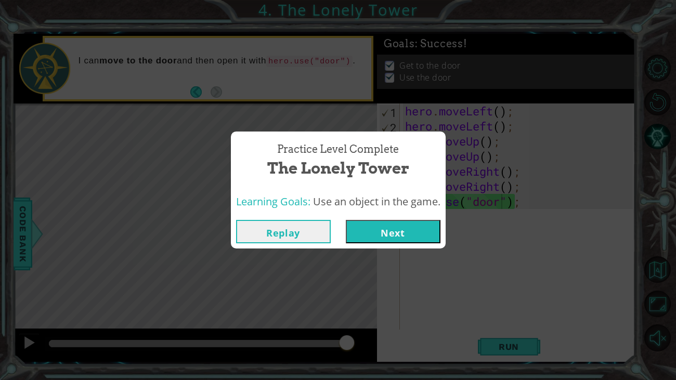
click at [421, 225] on button "Next" at bounding box center [393, 231] width 95 height 23
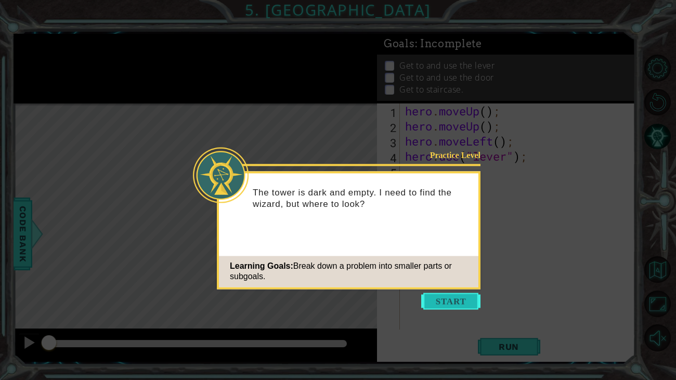
click at [435, 291] on button "Start" at bounding box center [450, 301] width 59 height 17
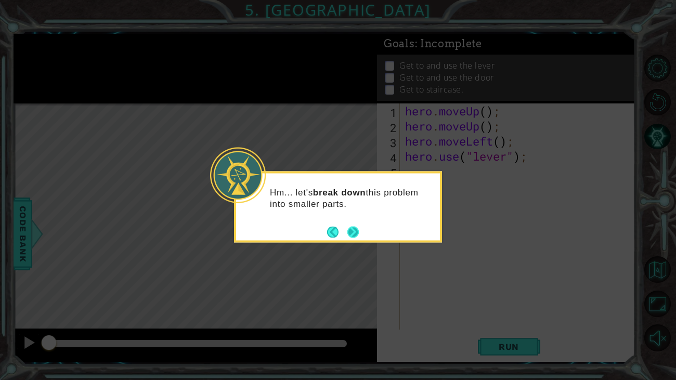
click at [357, 231] on button "Next" at bounding box center [352, 231] width 11 height 11
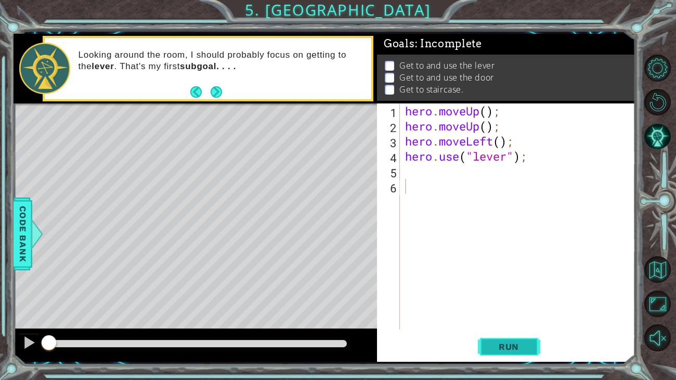
click at [482, 291] on button "Run" at bounding box center [509, 347] width 62 height 26
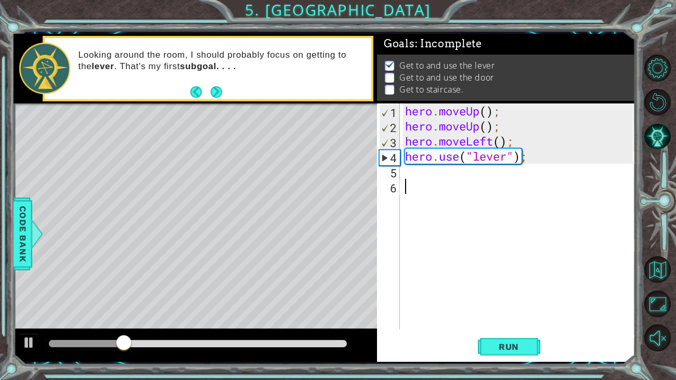
click at [418, 175] on div "hero . moveUp ( ) ; hero . moveUp ( ) ; hero . moveLeft ( ) ; hero . use ( "lev…" at bounding box center [520, 231] width 235 height 256
type textarea "n"
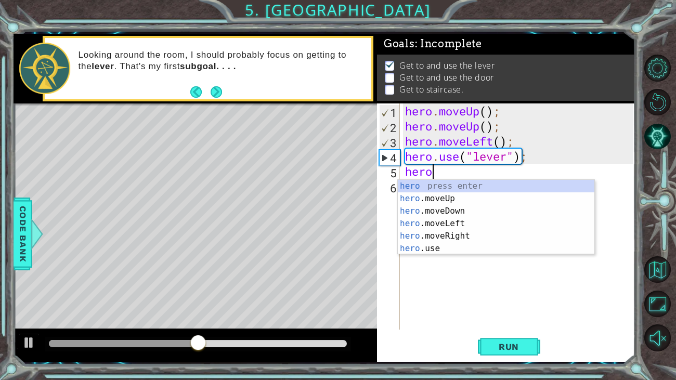
type textarea "hero"
click at [433, 234] on div "hero press enter hero .moveUp press enter hero .moveDown press enter hero .move…" at bounding box center [496, 230] width 196 height 100
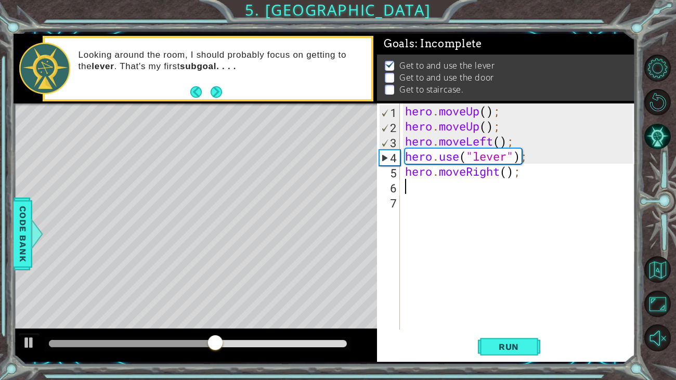
scroll to position [0, 0]
click at [496, 291] on span "Run" at bounding box center [508, 346] width 41 height 10
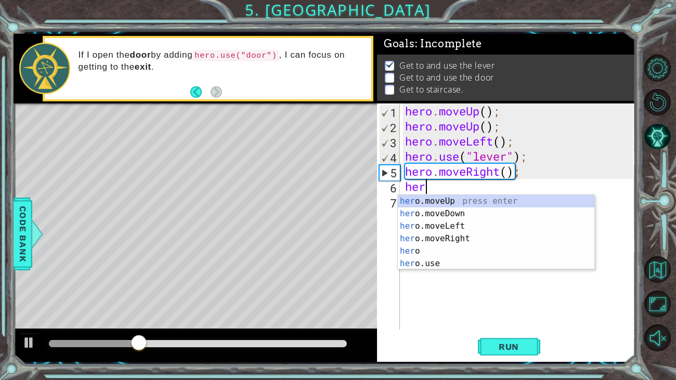
type textarea "hero"
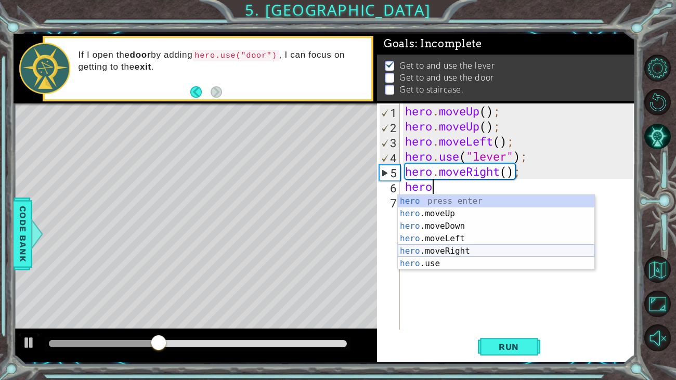
click at [458, 248] on div "hero press enter hero .moveUp press enter hero .moveDown press enter hero .move…" at bounding box center [496, 245] width 196 height 100
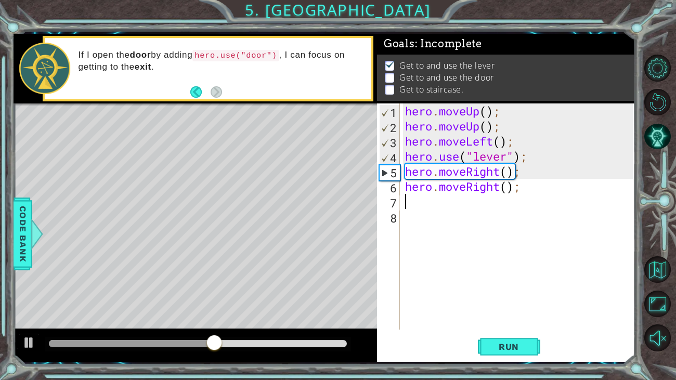
type textarea "h"
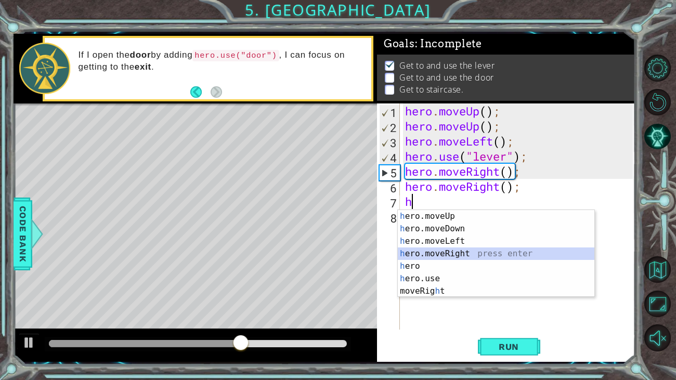
click at [444, 249] on div "h ero.moveUp press enter h ero.moveDown press enter h ero.moveLeft press enter …" at bounding box center [496, 266] width 196 height 112
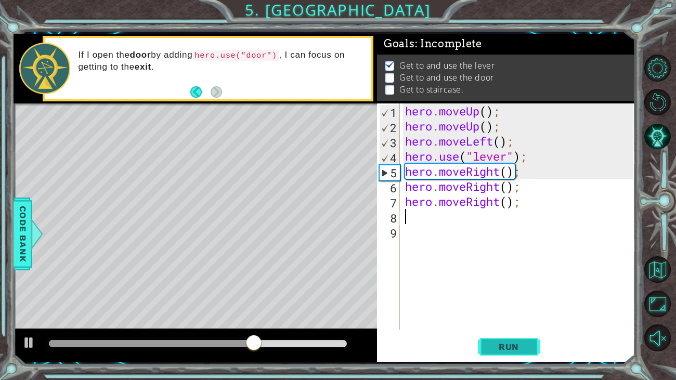
click at [495, 291] on span "Run" at bounding box center [508, 346] width 41 height 10
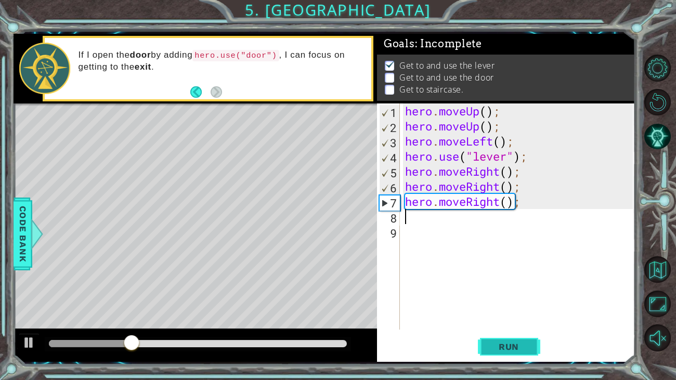
click at [495, 291] on span "Run" at bounding box center [508, 346] width 41 height 10
click at [424, 216] on div "hero . moveUp ( ) ; hero . moveUp ( ) ; hero . moveLeft ( ) ; hero . use ( "lev…" at bounding box center [520, 231] width 235 height 256
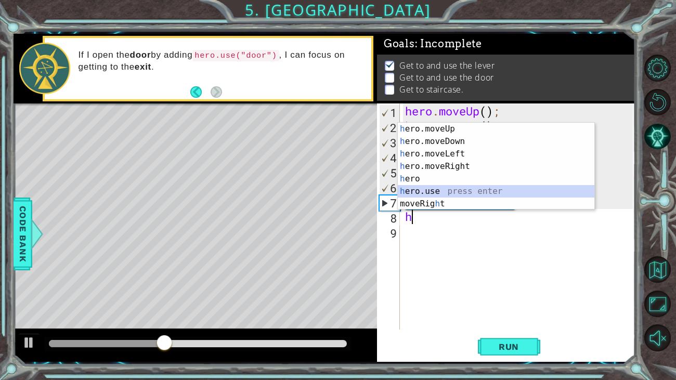
click at [428, 190] on div "h ero.moveUp press enter h ero.moveDown press enter h ero.moveLeft press enter …" at bounding box center [496, 179] width 196 height 112
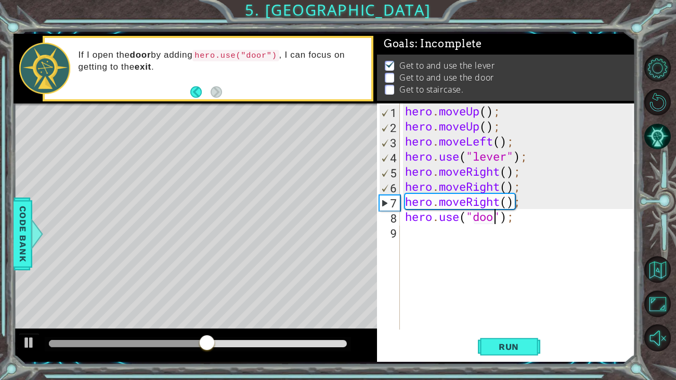
scroll to position [0, 4]
type textarea "hero.use("door");"
click at [512, 291] on span "Run" at bounding box center [508, 346] width 41 height 10
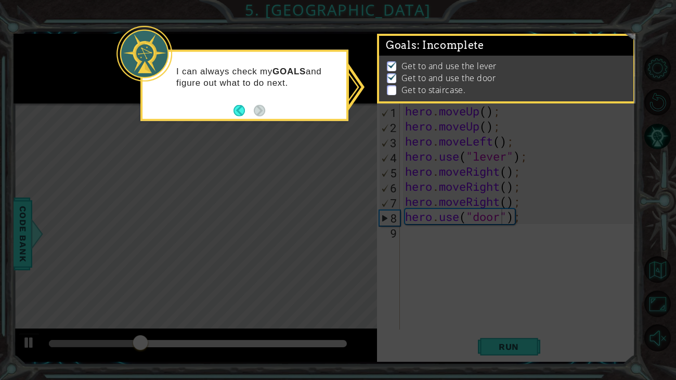
click at [231, 103] on div "I can always check my GOALS and figure out what to do next." at bounding box center [244, 82] width 204 height 52
click at [242, 111] on button "Back" at bounding box center [243, 109] width 20 height 11
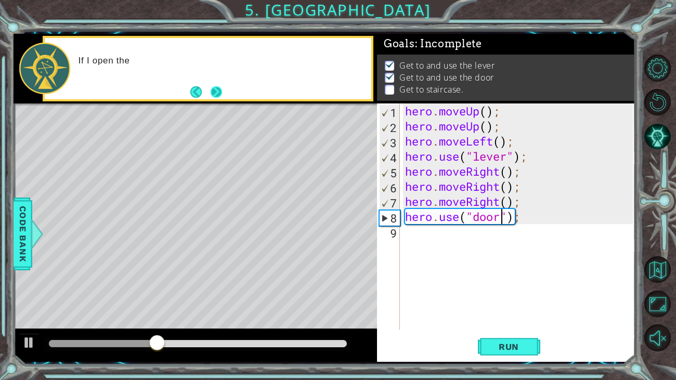
click at [217, 94] on button "Next" at bounding box center [215, 91] width 11 height 11
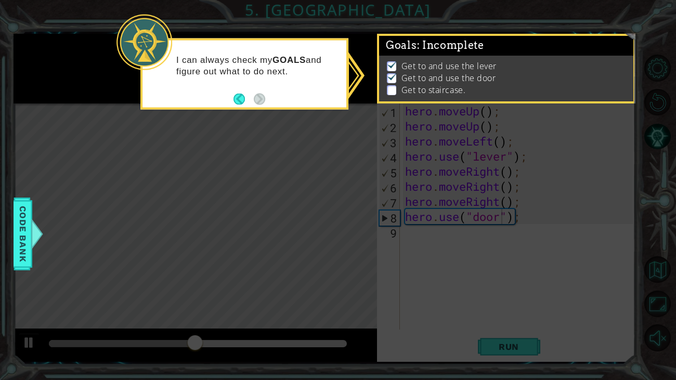
click at [218, 112] on icon at bounding box center [338, 190] width 676 height 380
click at [232, 103] on div "I can always check my GOALS and figure out what to do next." at bounding box center [244, 73] width 208 height 71
click at [234, 100] on button "Back" at bounding box center [243, 98] width 20 height 11
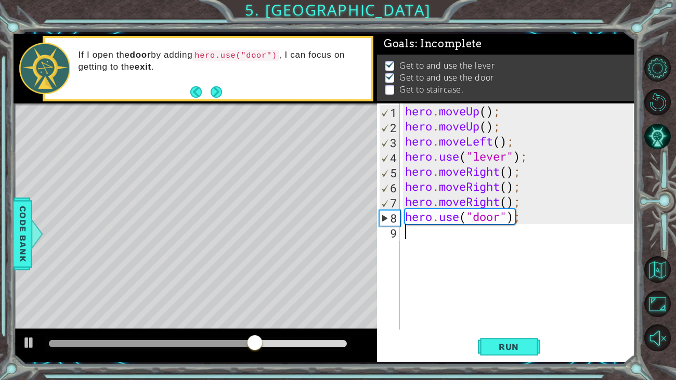
click at [419, 235] on div "hero . moveUp ( ) ; hero . moveUp ( ) ; hero . moveLeft ( ) ; hero . use ( "lev…" at bounding box center [520, 231] width 235 height 256
type textarea "h"
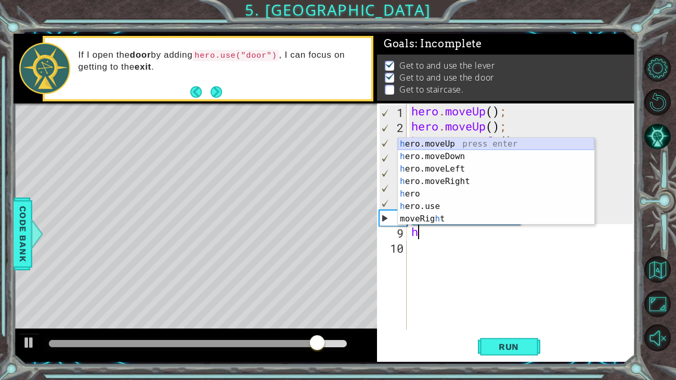
click at [437, 140] on div "h ero.moveUp press enter h ero.moveDown press enter h ero.moveLeft press enter …" at bounding box center [496, 194] width 196 height 112
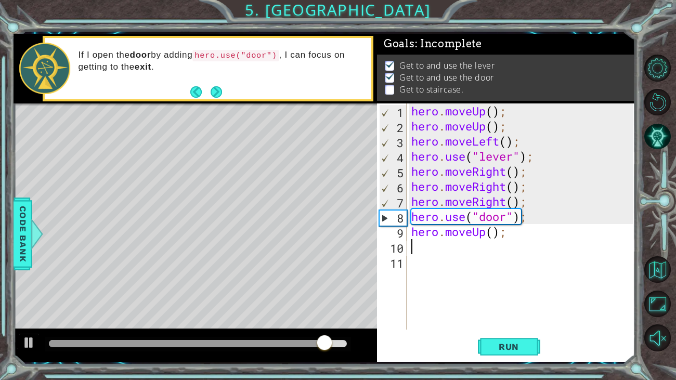
click at [437, 140] on div "hero . moveUp ( ) ; hero . moveUp ( ) ; hero . moveLeft ( ) ; hero . use ( "lev…" at bounding box center [523, 231] width 229 height 256
type textarea "hero.moveLeft();"
click at [418, 253] on div "hero . moveUp ( ) ; hero . moveUp ( ) ; hero . moveLeft ( ) ; hero . use ( "lev…" at bounding box center [523, 231] width 229 height 256
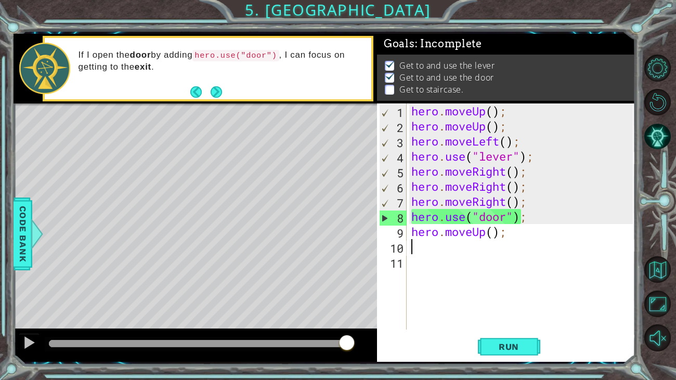
type textarea "h"
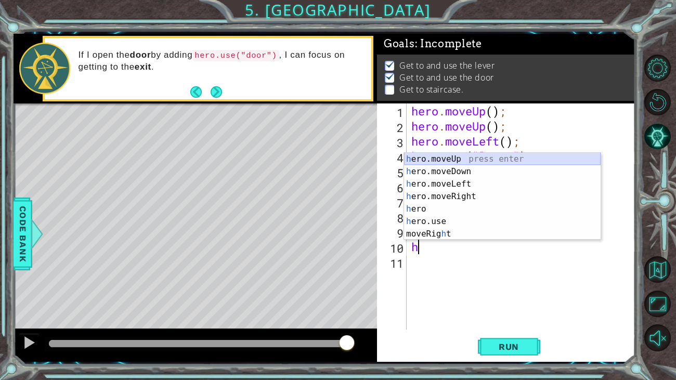
click at [435, 154] on div "h ero.moveUp press enter h ero.moveDown press enter h ero.moveLeft press enter …" at bounding box center [502, 209] width 196 height 112
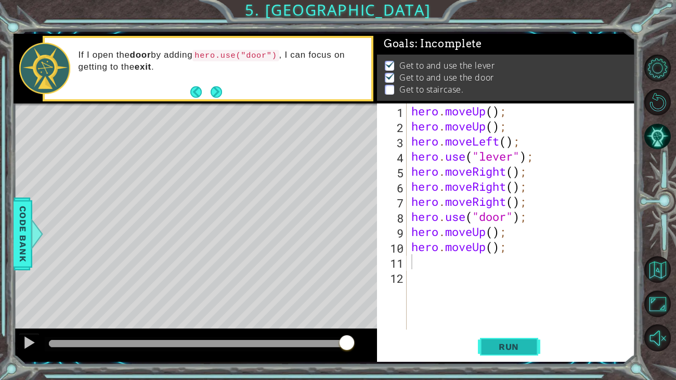
click at [498, 291] on span "Run" at bounding box center [508, 346] width 41 height 10
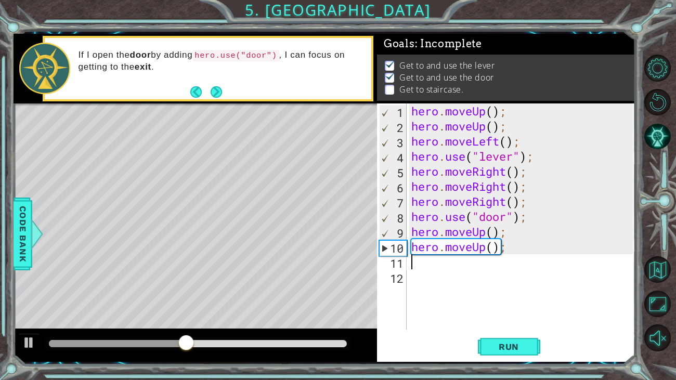
type textarea "h"
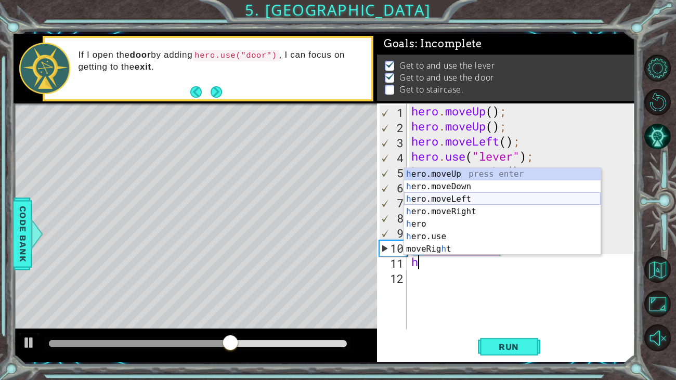
click at [438, 195] on div "h ero.moveUp press enter h ero.moveDown press enter h ero.moveLeft press enter …" at bounding box center [502, 224] width 196 height 112
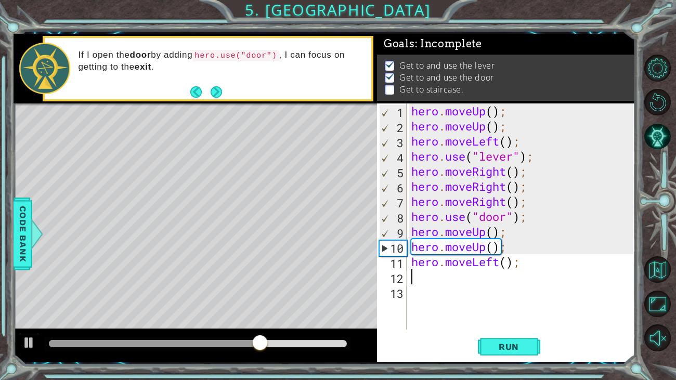
type textarea "h"
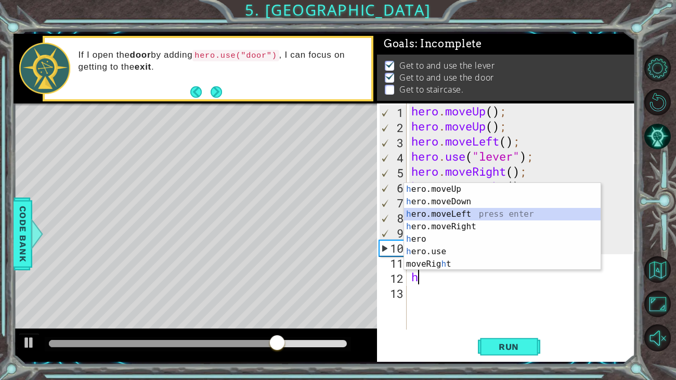
click at [425, 215] on div "h ero.moveUp press enter h ero.moveDown press enter h ero.moveLeft press enter …" at bounding box center [502, 239] width 196 height 112
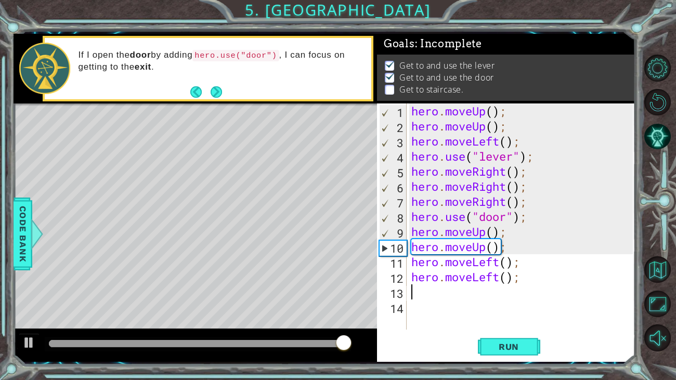
type textarea "h"
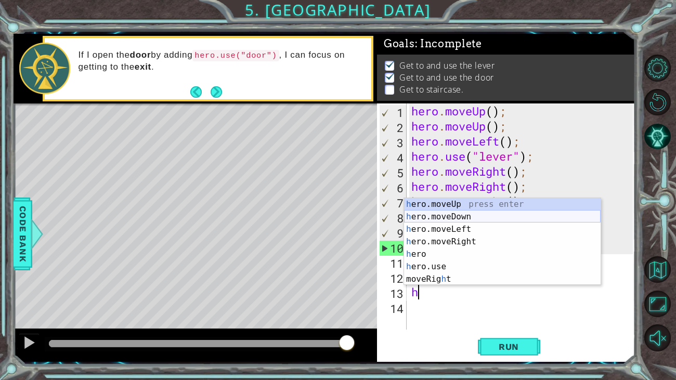
click at [426, 222] on div "h ero.moveUp press enter h ero.moveDown press enter h ero.moveLeft press enter …" at bounding box center [502, 254] width 196 height 112
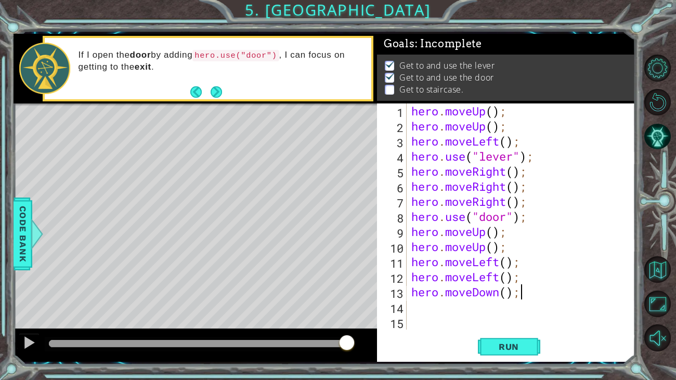
click at [524, 291] on div "hero . moveUp ( ) ; hero . moveUp ( ) ; hero . moveLeft ( ) ; hero . use ( "lev…" at bounding box center [523, 231] width 229 height 256
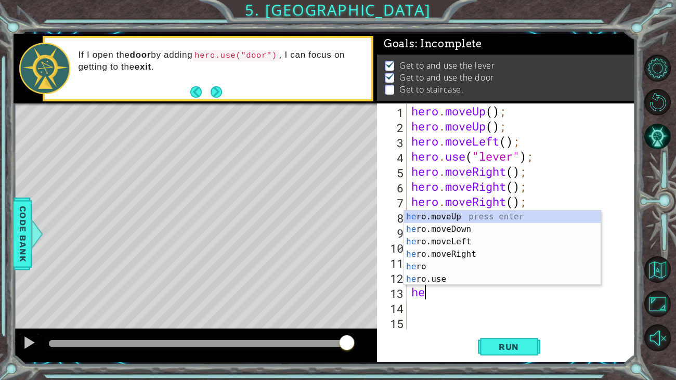
type textarea "h"
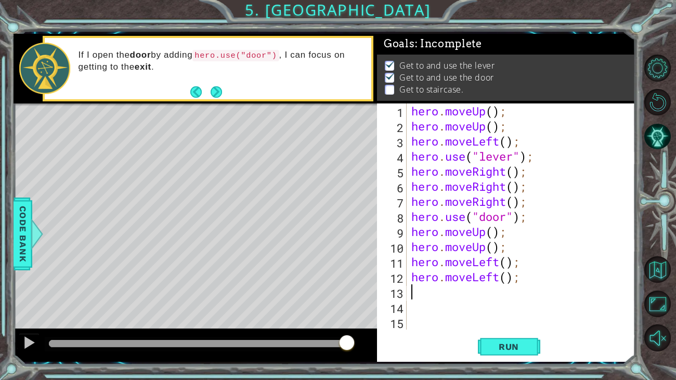
type textarea "h"
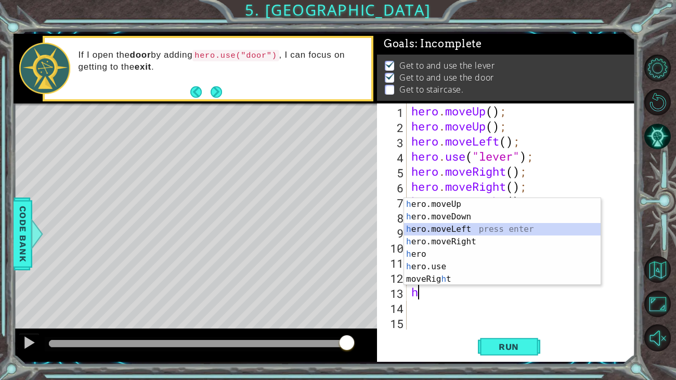
click at [485, 230] on div "h ero.moveUp press enter h ero.moveDown press enter h ero.moveLeft press enter …" at bounding box center [502, 254] width 196 height 112
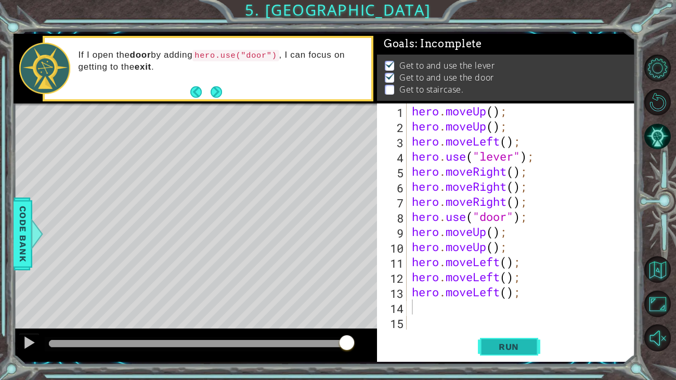
click at [524, 291] on span "Run" at bounding box center [508, 346] width 41 height 10
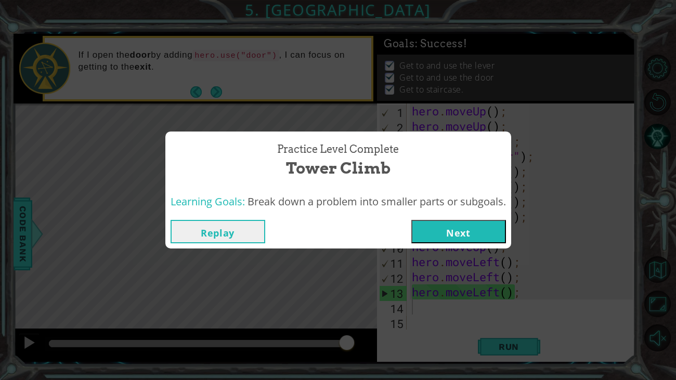
click at [445, 222] on button "Next" at bounding box center [458, 231] width 95 height 23
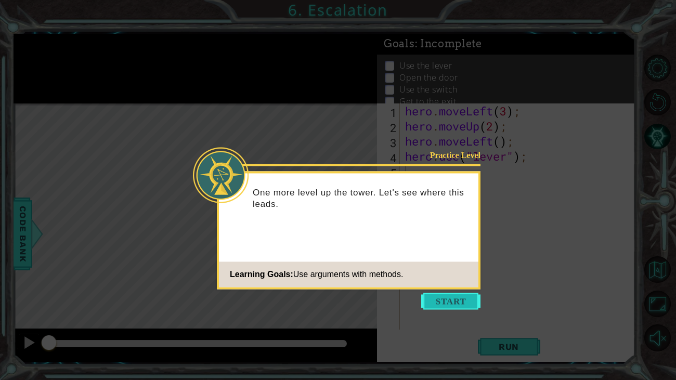
click at [436, 291] on button "Start" at bounding box center [450, 301] width 59 height 17
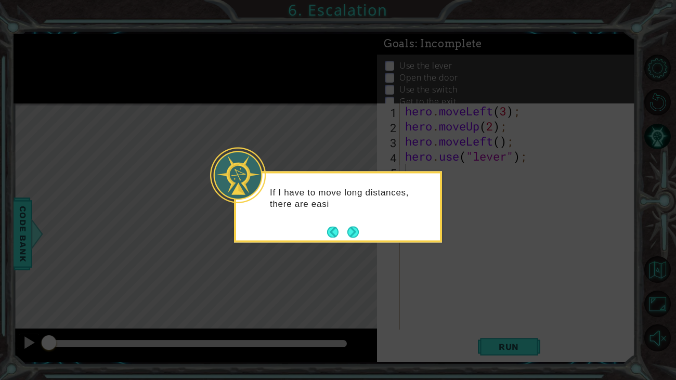
click at [353, 220] on div "If I have to move long distances, there are easi" at bounding box center [338, 203] width 204 height 52
click at [352, 227] on button "Next" at bounding box center [352, 231] width 11 height 11
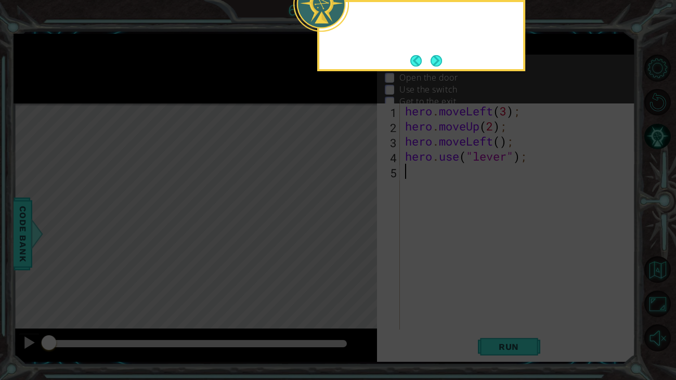
click at [352, 227] on icon at bounding box center [338, 61] width 676 height 637
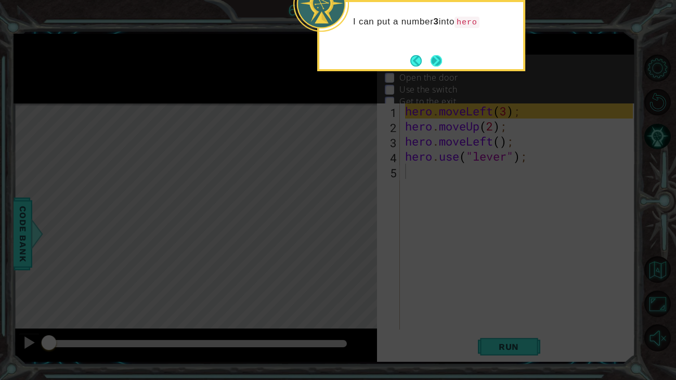
click at [437, 60] on button "Next" at bounding box center [435, 60] width 11 height 11
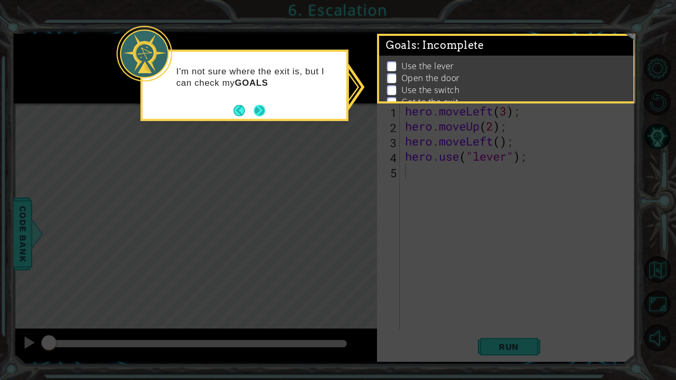
click at [264, 113] on button "Next" at bounding box center [259, 109] width 11 height 11
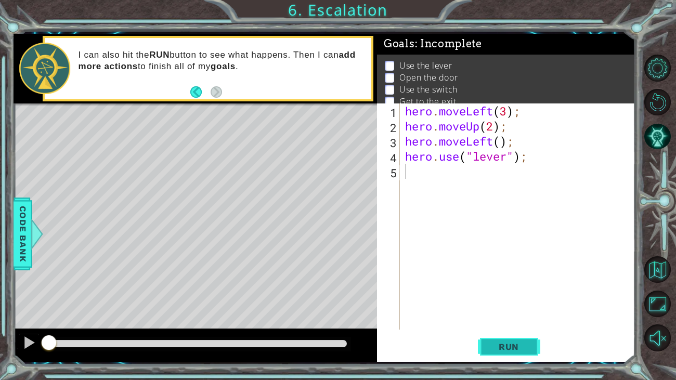
click at [491, 291] on span "Run" at bounding box center [508, 346] width 41 height 10
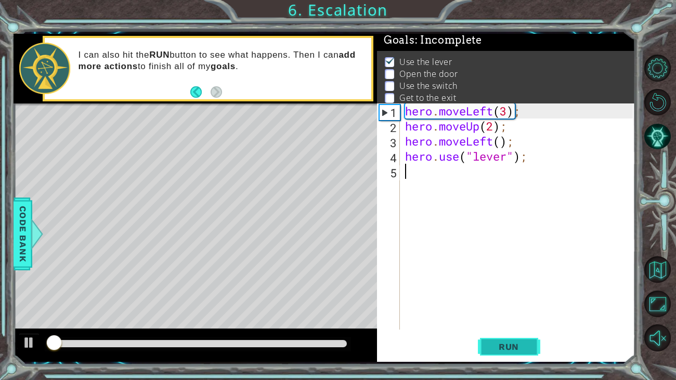
scroll to position [4, 0]
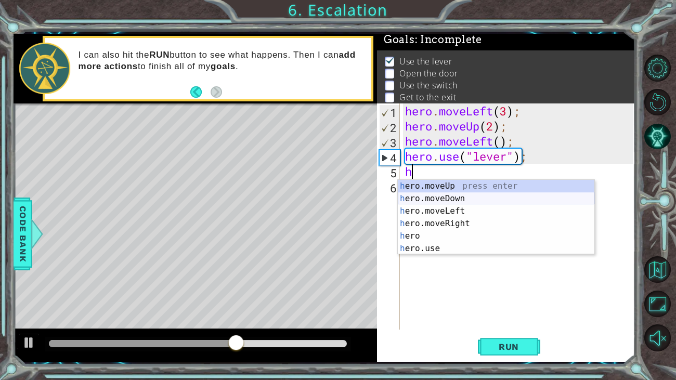
click at [465, 199] on div "h ero.moveUp press enter h ero.moveDown press enter h ero.moveLeft press enter …" at bounding box center [496, 230] width 196 height 100
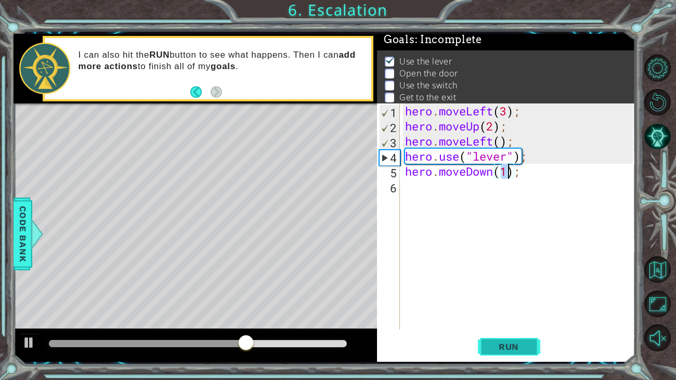
type textarea "hero.moveDown(1);"
click at [487, 291] on button "Run" at bounding box center [509, 347] width 62 height 26
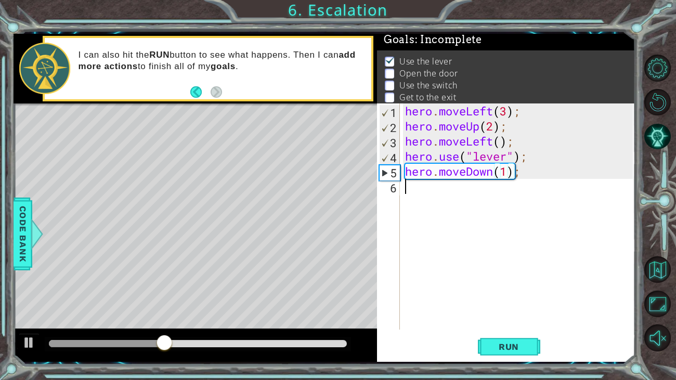
click at [410, 193] on div "hero . moveLeft ( 3 ) ; hero . moveUp ( 2 ) ; hero . moveLeft ( ) ; hero . use …" at bounding box center [520, 231] width 235 height 256
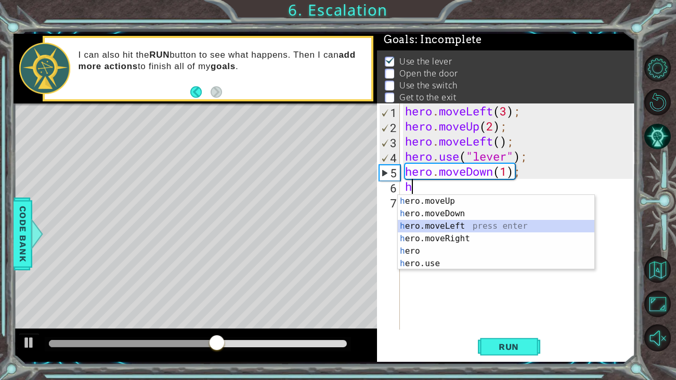
click at [455, 227] on div "h ero.moveUp press enter h ero.moveDown press enter h ero.moveLeft press enter …" at bounding box center [496, 245] width 196 height 100
type textarea "hero.moveLeft(1);"
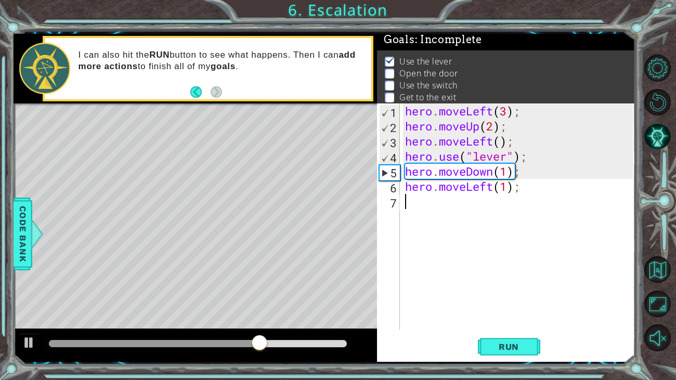
click at [408, 203] on div "hero . moveLeft ( 3 ) ; hero . moveUp ( 2 ) ; hero . moveLeft ( ) ; hero . use …" at bounding box center [520, 231] width 235 height 256
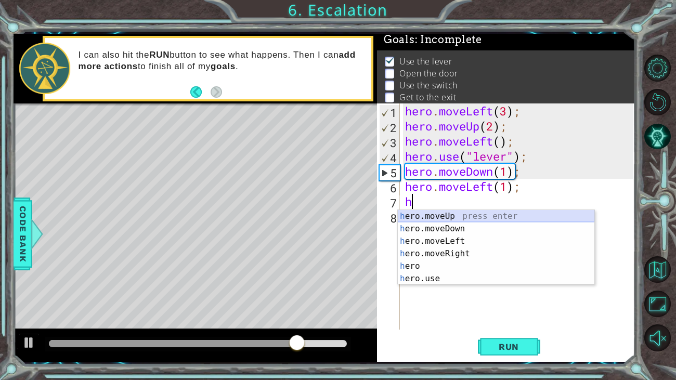
click at [421, 213] on div "h ero.moveUp press enter h ero.moveDown press enter h ero.moveLeft press enter …" at bounding box center [496, 260] width 196 height 100
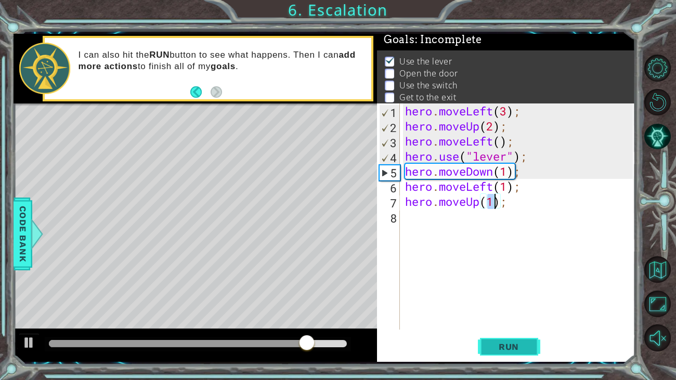
type textarea "hero.moveUp(1);"
click at [518, 291] on span "Run" at bounding box center [508, 346] width 41 height 10
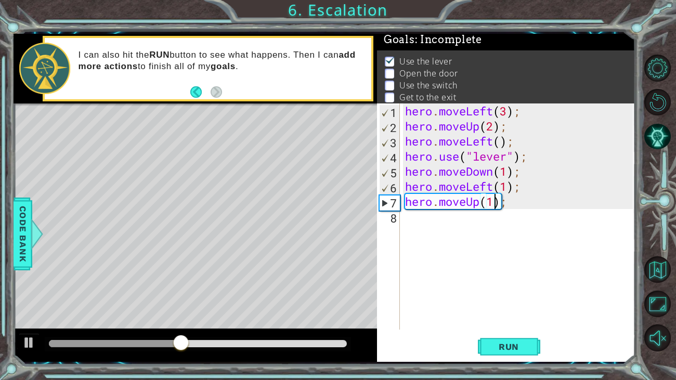
click at [404, 223] on div "hero . moveLeft ( 3 ) ; hero . moveUp ( 2 ) ; hero . moveLeft ( ) ; hero . use …" at bounding box center [520, 231] width 235 height 256
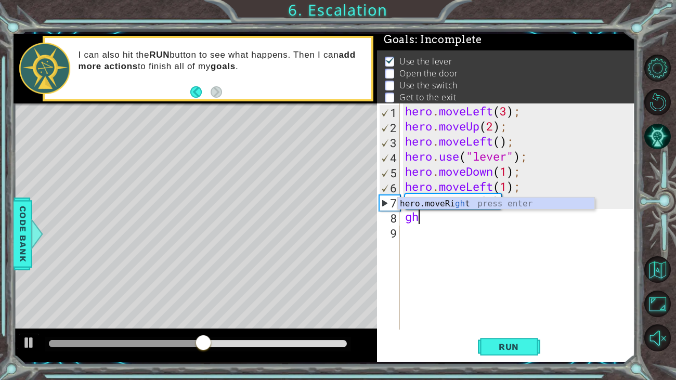
scroll to position [0, 0]
type textarea "g"
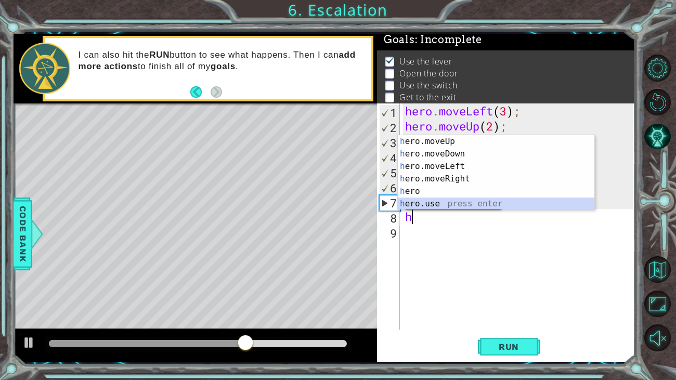
click at [412, 206] on div "h ero.moveUp press enter h ero.moveDown press enter h ero.moveLeft press enter …" at bounding box center [496, 185] width 196 height 100
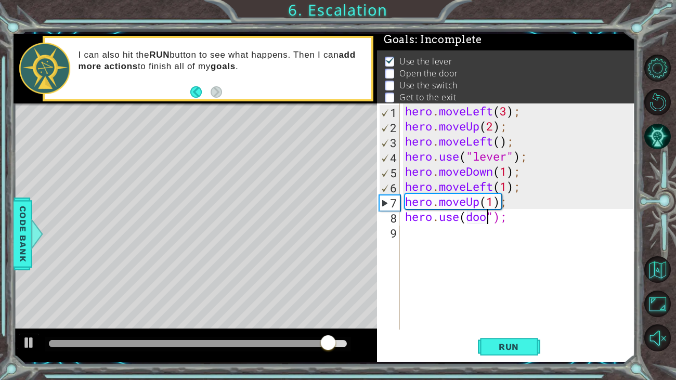
scroll to position [0, 4]
click at [533, 291] on button "Run" at bounding box center [509, 347] width 62 height 26
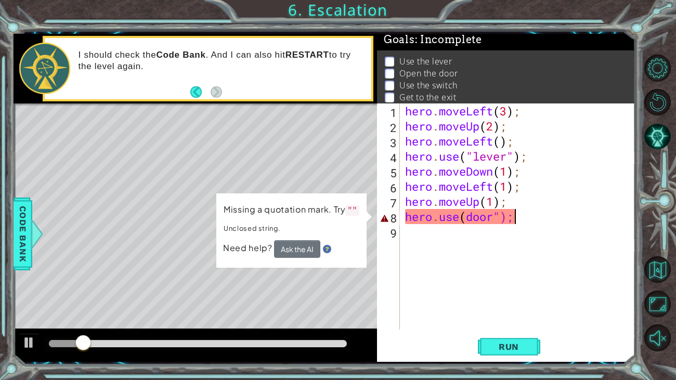
click at [534, 209] on div "hero . moveLeft ( 3 ) ; hero . moveUp ( 2 ) ; hero . moveLeft ( ) ; hero . use …" at bounding box center [520, 231] width 235 height 256
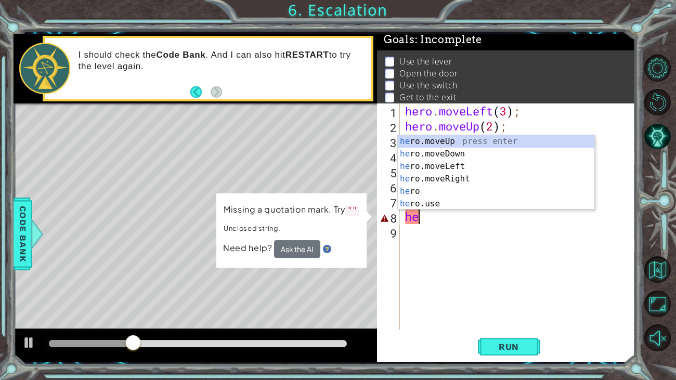
scroll to position [0, 0]
type textarea "h"
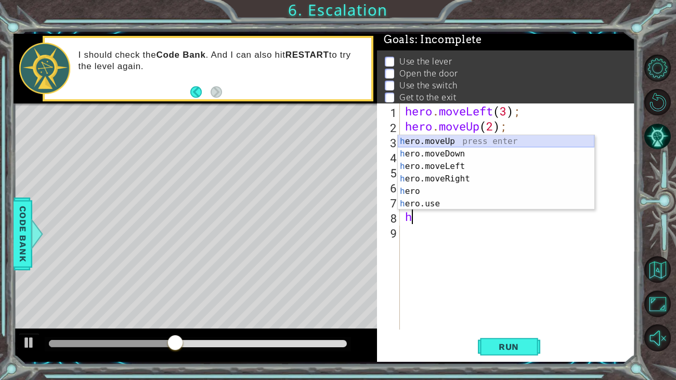
click at [465, 139] on div "h ero.moveUp press enter h ero.moveDown press enter h ero.moveLeft press enter …" at bounding box center [496, 185] width 196 height 100
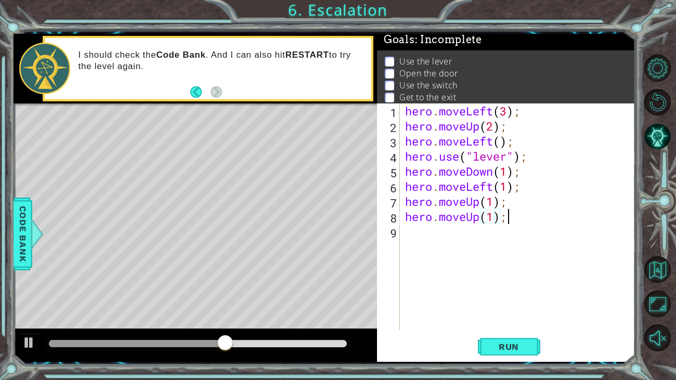
click at [509, 217] on div "hero . moveLeft ( 3 ) ; hero . moveUp ( 2 ) ; hero . moveLeft ( ) ; hero . use …" at bounding box center [520, 231] width 235 height 256
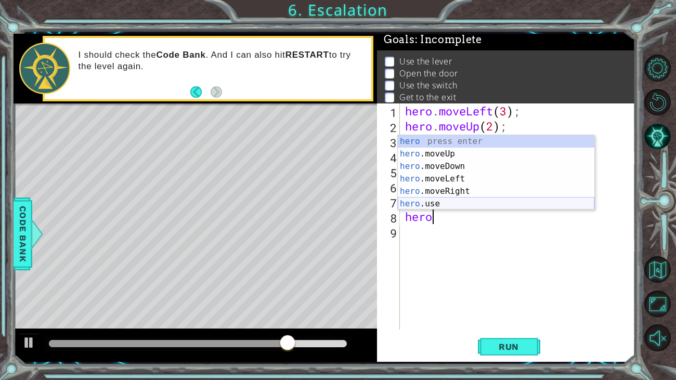
click at [473, 203] on div "hero press enter hero .moveUp press enter hero .moveDown press enter hero .move…" at bounding box center [496, 185] width 196 height 100
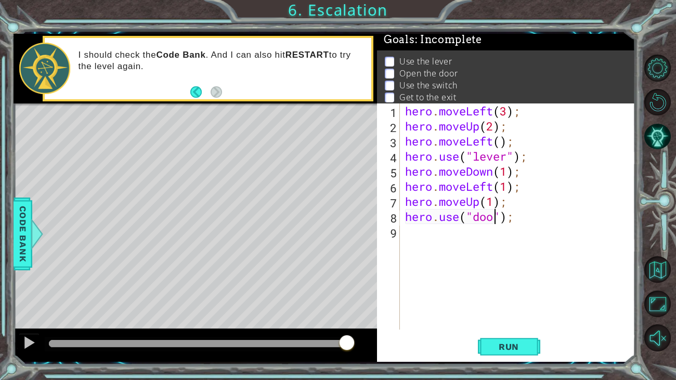
scroll to position [0, 4]
type textarea "hero.use("door");"
click at [497, 291] on span "Run" at bounding box center [508, 346] width 41 height 10
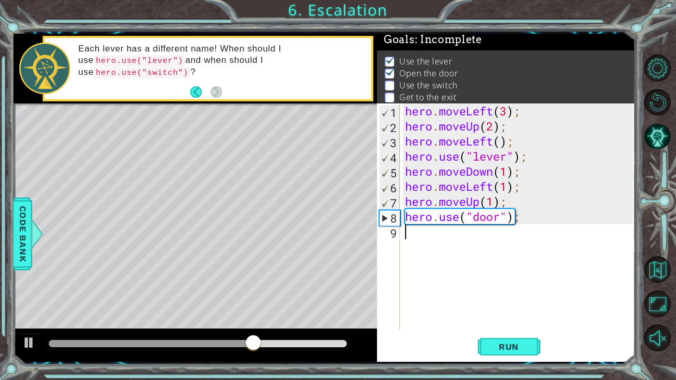
click at [425, 244] on div "hero . moveLeft ( 3 ) ; hero . moveUp ( 2 ) ; hero . moveLeft ( ) ; hero . use …" at bounding box center [520, 231] width 235 height 256
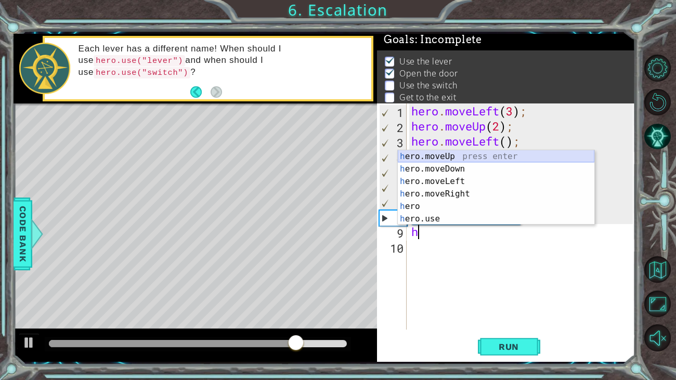
click at [444, 154] on div "h ero.moveUp press enter h ero.moveDown press enter h ero.moveLeft press enter …" at bounding box center [496, 200] width 196 height 100
type textarea "hero.moveUp(1);"
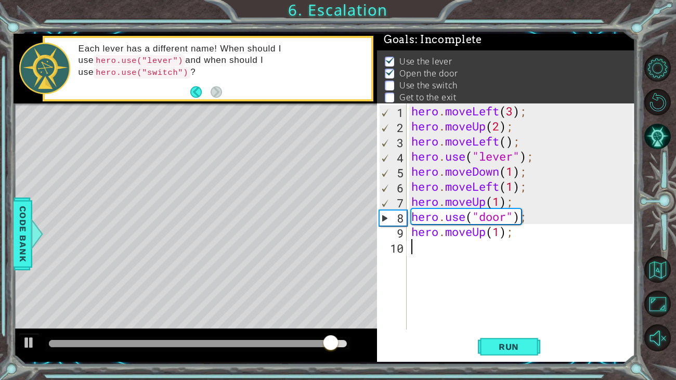
click at [416, 245] on div "hero . moveLeft ( 3 ) ; hero . moveUp ( 2 ) ; hero . moveLeft ( ) ; hero . use …" at bounding box center [523, 231] width 229 height 256
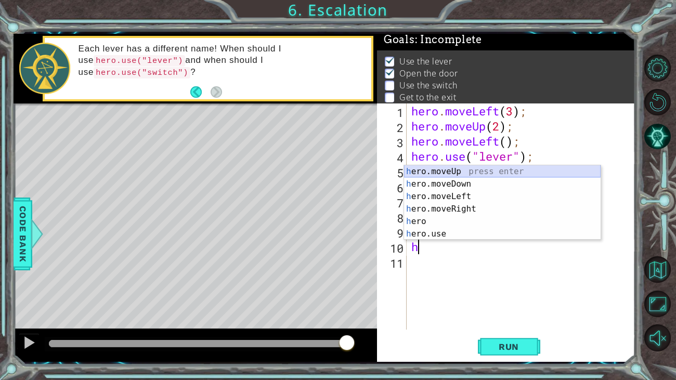
click at [408, 171] on div "h ero.moveUp press enter h ero.moveDown press enter h ero.moveLeft press enter …" at bounding box center [502, 215] width 196 height 100
type textarea "hero.moveUp(1);"
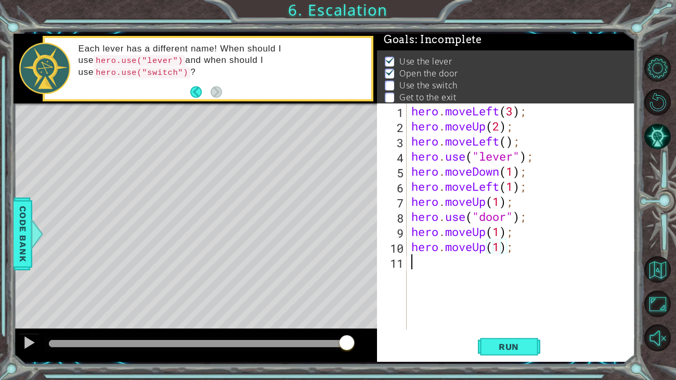
click at [411, 262] on div "hero . moveLeft ( 3 ) ; hero . moveUp ( 2 ) ; hero . moveLeft ( ) ; hero . use …" at bounding box center [523, 231] width 229 height 256
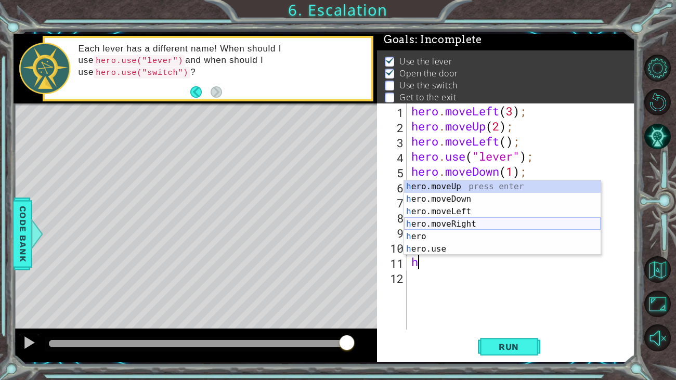
click at [423, 221] on div "h ero.moveUp press enter h ero.moveDown press enter h ero.moveLeft press enter …" at bounding box center [502, 230] width 196 height 100
type textarea "hero.moveRight(1);"
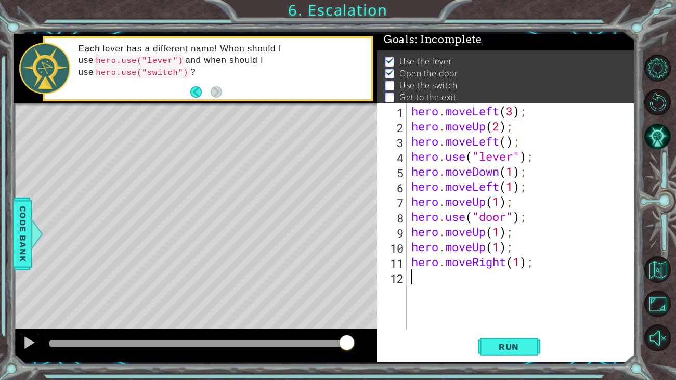
click at [426, 275] on div "hero . moveLeft ( 3 ) ; hero . moveUp ( 2 ) ; hero . moveLeft ( ) ; hero . use …" at bounding box center [523, 231] width 229 height 256
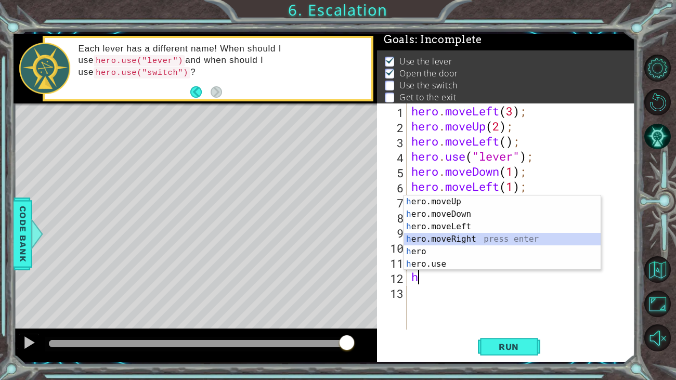
click at [440, 235] on div "h ero.moveUp press enter h ero.moveDown press enter h ero.moveLeft press enter …" at bounding box center [502, 245] width 196 height 100
type textarea "hero.moveRight(1);"
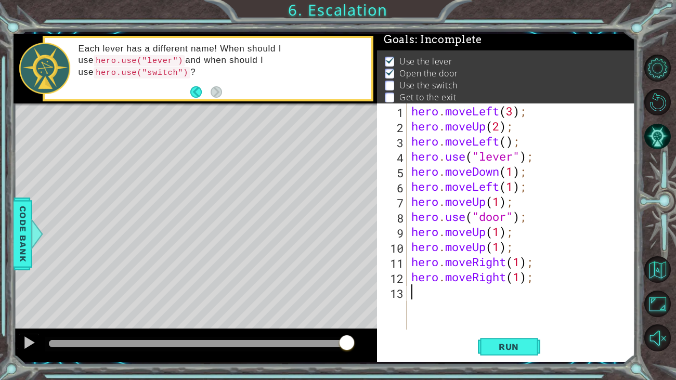
click at [405, 288] on div "13" at bounding box center [393, 293] width 28 height 15
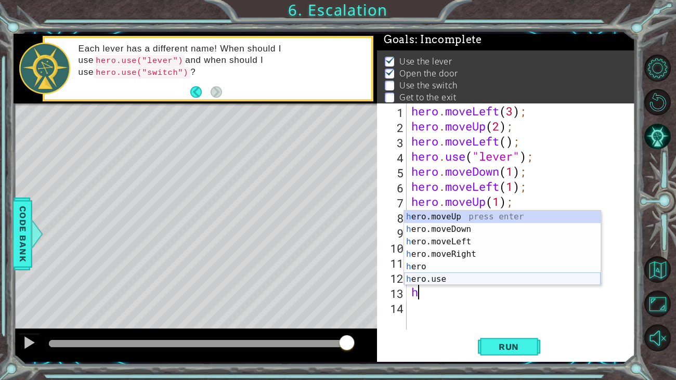
click at [408, 276] on div "h ero.moveUp press enter h ero.moveDown press enter h ero.moveLeft press enter …" at bounding box center [502, 260] width 196 height 100
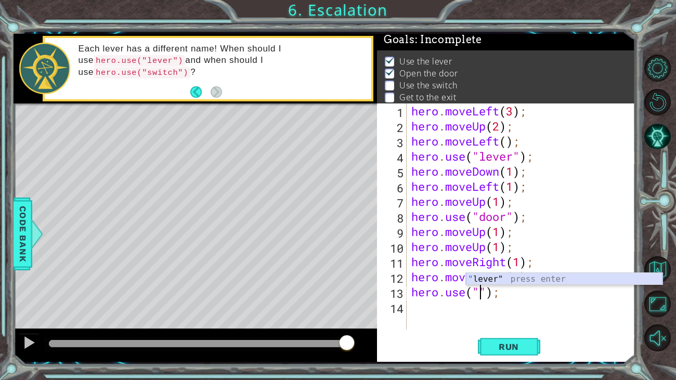
click at [562, 276] on div "" lever" press enter" at bounding box center [564, 291] width 196 height 37
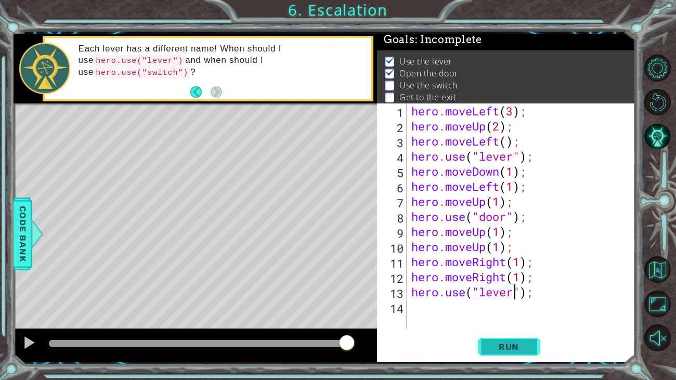
click at [531, 291] on button "Run" at bounding box center [509, 347] width 62 height 26
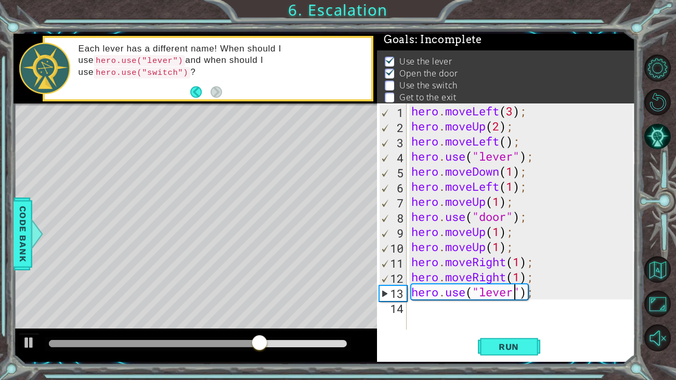
click at [536, 278] on div "hero . moveLeft ( 3 ) ; hero . moveUp ( 2 ) ; hero . moveLeft ( ) ; hero . use …" at bounding box center [523, 231] width 229 height 256
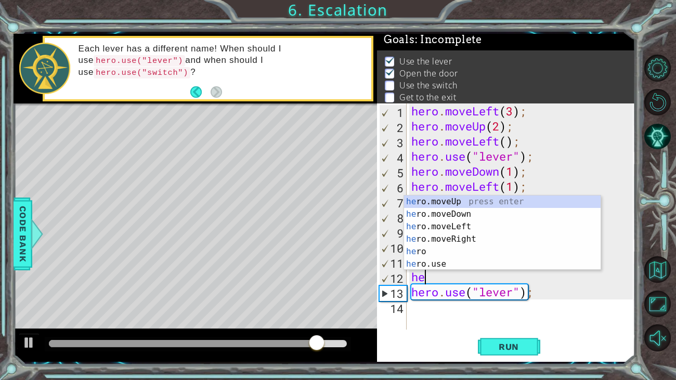
type textarea "h"
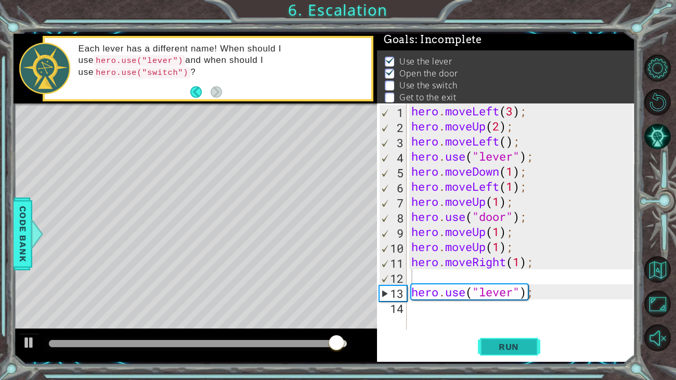
click at [520, 291] on span "Run" at bounding box center [508, 346] width 41 height 10
click at [505, 280] on div "hero . moveLeft ( 3 ) ; hero . moveUp ( 2 ) ; hero . moveLeft ( ) ; hero . use …" at bounding box center [523, 231] width 229 height 256
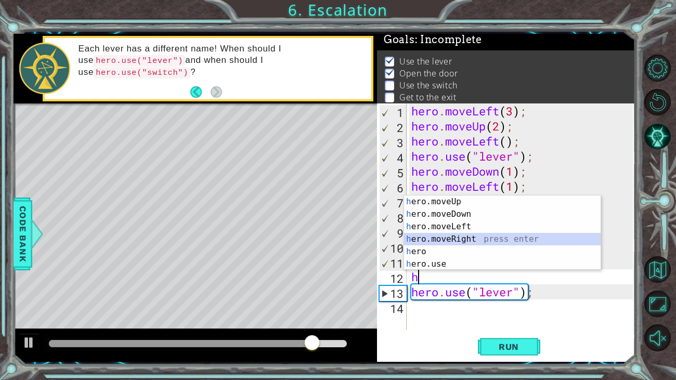
click at [474, 240] on div "h ero.moveUp press enter h ero.moveDown press enter h ero.moveLeft press enter …" at bounding box center [502, 245] width 196 height 100
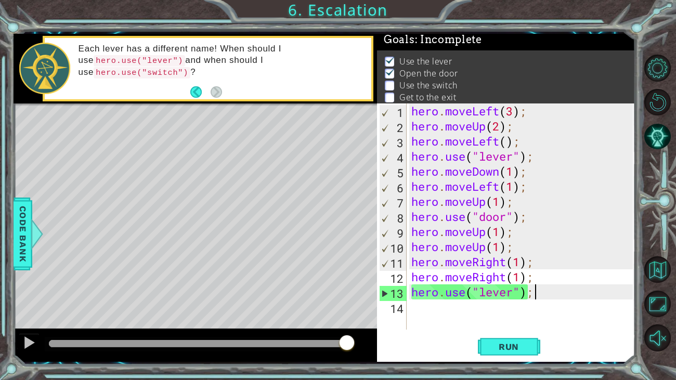
click at [544, 291] on div "hero . moveLeft ( 3 ) ; hero . moveUp ( 2 ) ; hero . moveLeft ( ) ; hero . use …" at bounding box center [523, 231] width 229 height 256
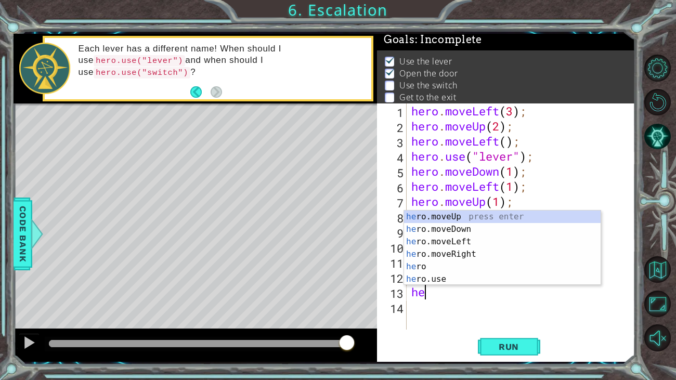
type textarea "h"
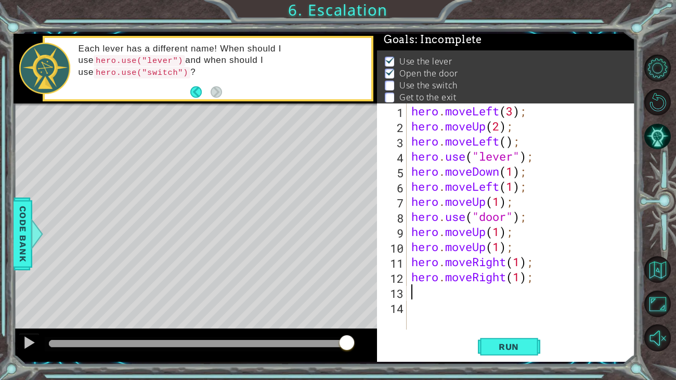
type textarea "j"
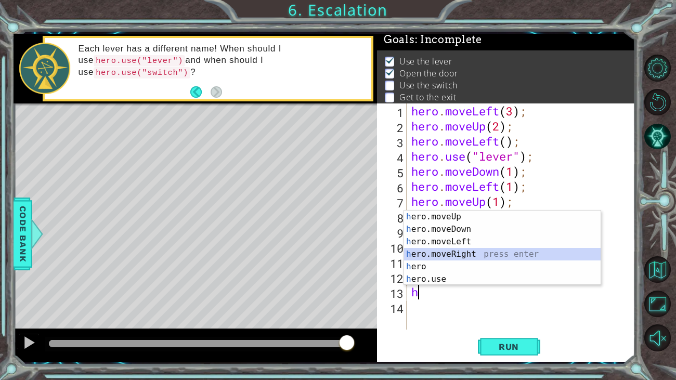
click at [524, 253] on div "h ero.moveUp press enter h ero.moveDown press enter h ero.moveLeft press enter …" at bounding box center [502, 260] width 196 height 100
type textarea "hero.moveRight(1);"
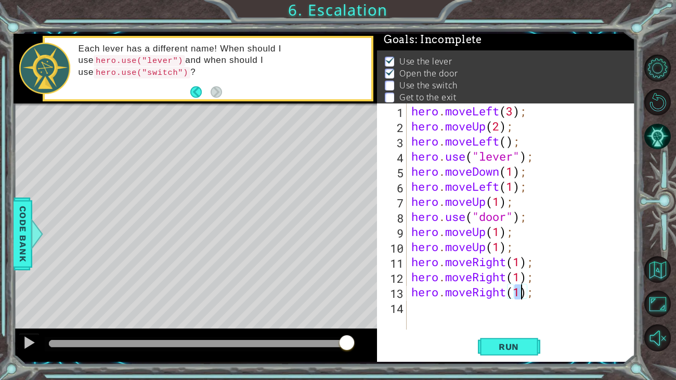
click at [434, 291] on div "hero . moveLeft ( 3 ) ; hero . moveUp ( 2 ) ; hero . moveLeft ( ) ; hero . use …" at bounding box center [523, 231] width 229 height 256
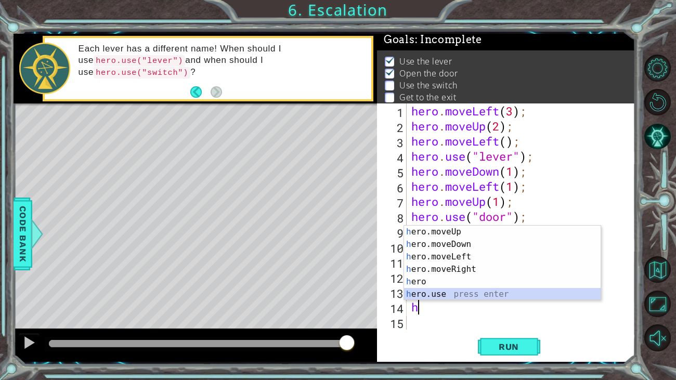
click at [432, 290] on div "h ero.moveUp press enter h ero.moveDown press enter h ero.moveLeft press enter …" at bounding box center [502, 276] width 196 height 100
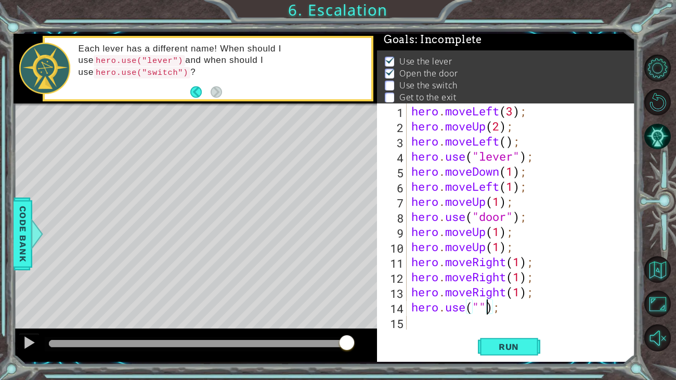
click at [485, 291] on div "hero . moveLeft ( 3 ) ; hero . moveUp ( 2 ) ; hero . moveLeft ( ) ; hero . use …" at bounding box center [523, 231] width 229 height 256
click at [484, 291] on div "hero . moveLeft ( 3 ) ; hero . moveUp ( 2 ) ; hero . moveLeft ( ) ; hero . use …" at bounding box center [523, 231] width 229 height 256
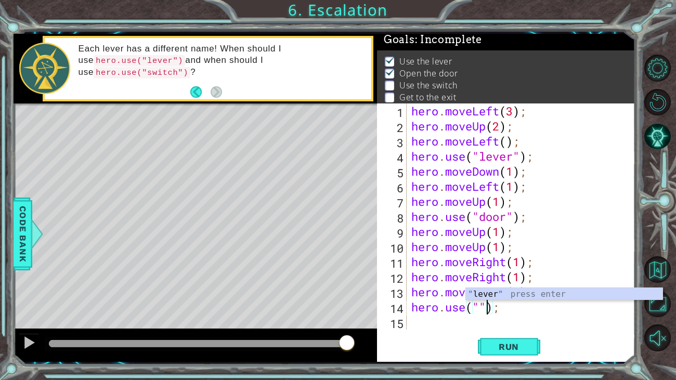
scroll to position [0, 3]
click at [484, 291] on div "" lever " press enter" at bounding box center [564, 306] width 196 height 37
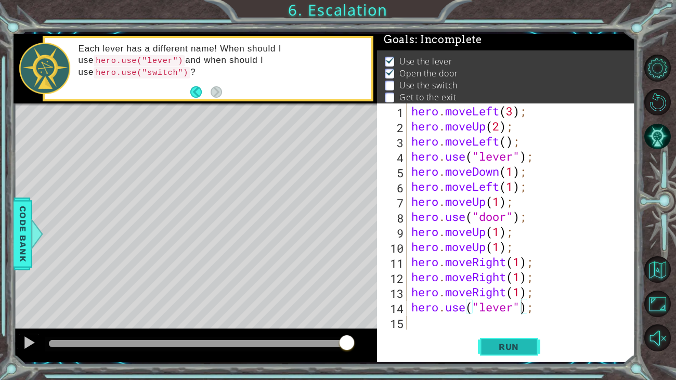
click at [491, 291] on button "Run" at bounding box center [509, 347] width 62 height 26
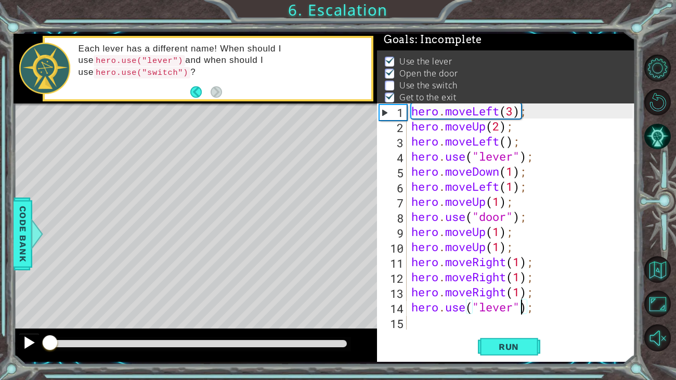
drag, startPoint x: 74, startPoint y: 339, endPoint x: 38, endPoint y: 344, distance: 36.7
click at [38, 291] on div at bounding box center [195, 344] width 363 height 33
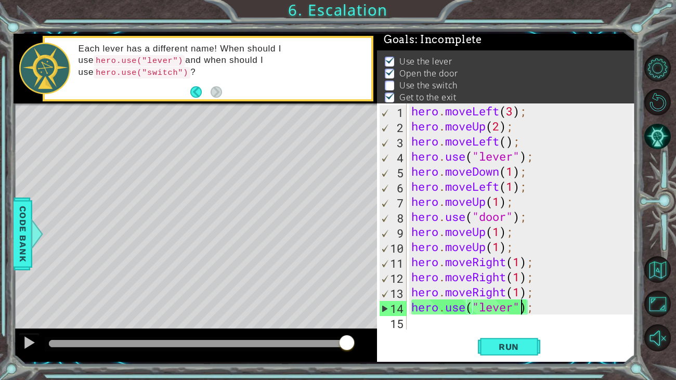
drag, startPoint x: 57, startPoint y: 338, endPoint x: 428, endPoint y: 308, distance: 372.8
click at [428, 291] on div "1 ההההההההההההההההההההההההההההההההההההההההההההההההההההההההההההההההההההההההההההה…" at bounding box center [325, 198] width 622 height 328
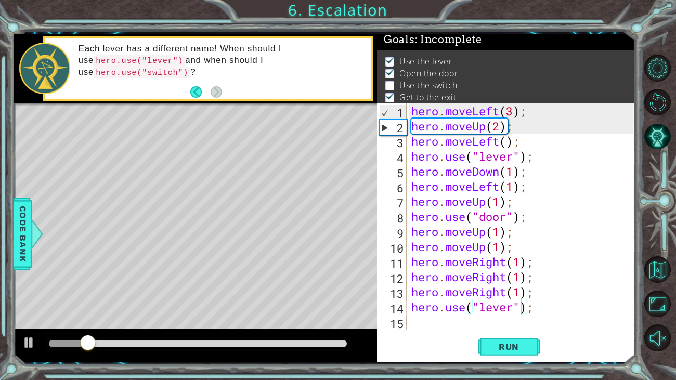
click at [254, 291] on div "Level Map" at bounding box center [254, 256] width 480 height 306
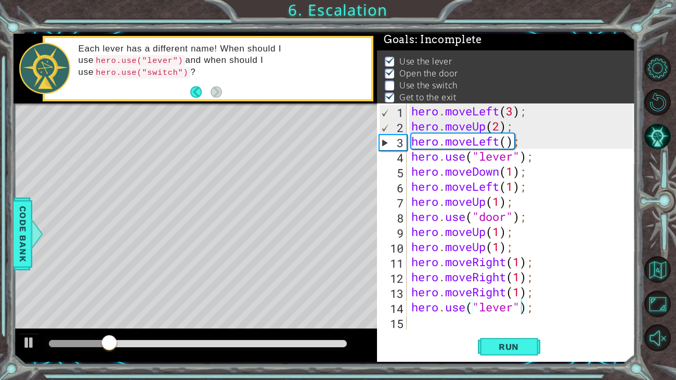
click at [172, 291] on div "Level Map" at bounding box center [254, 256] width 480 height 306
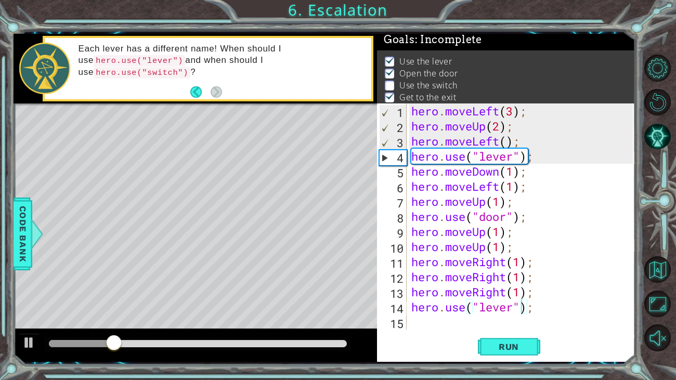
click at [172, 291] on div "Level Map" at bounding box center [254, 256] width 480 height 306
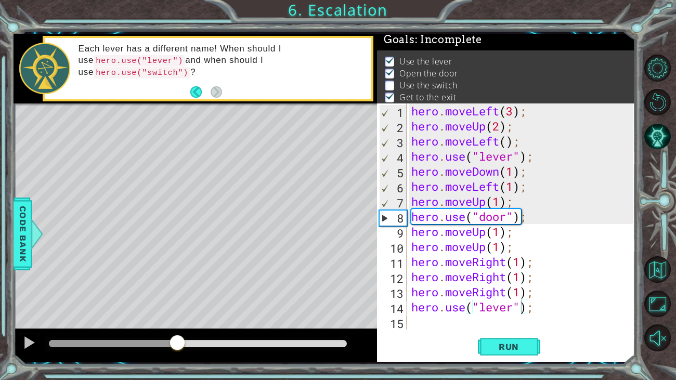
drag, startPoint x: 146, startPoint y: 343, endPoint x: 197, endPoint y: 339, distance: 51.1
click at [187, 291] on div at bounding box center [177, 343] width 19 height 19
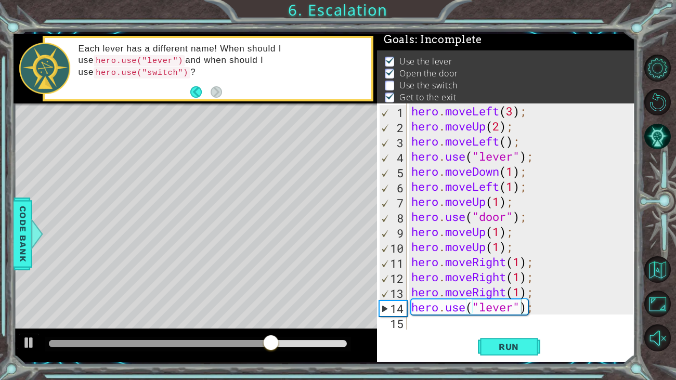
click at [539, 291] on div "hero . moveLeft ( 3 ) ; hero . moveUp ( 2 ) ; hero . moveLeft ( ) ; hero . use …" at bounding box center [523, 231] width 229 height 256
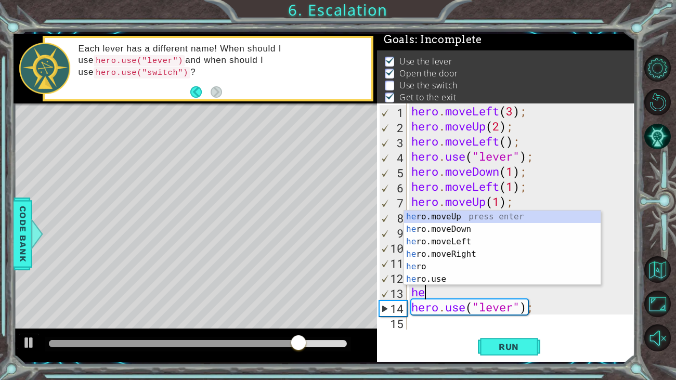
scroll to position [0, 0]
type textarea "h"
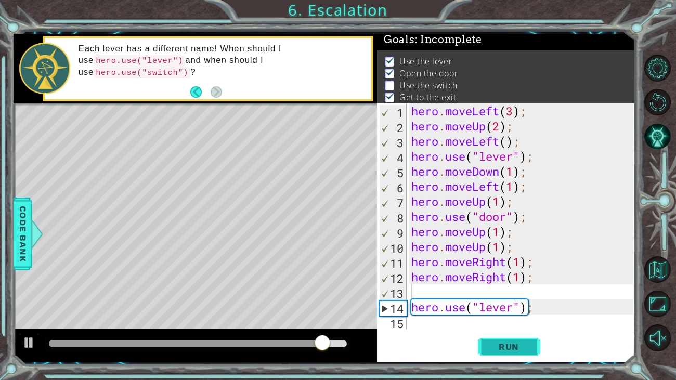
click at [534, 291] on button "Run" at bounding box center [509, 347] width 62 height 26
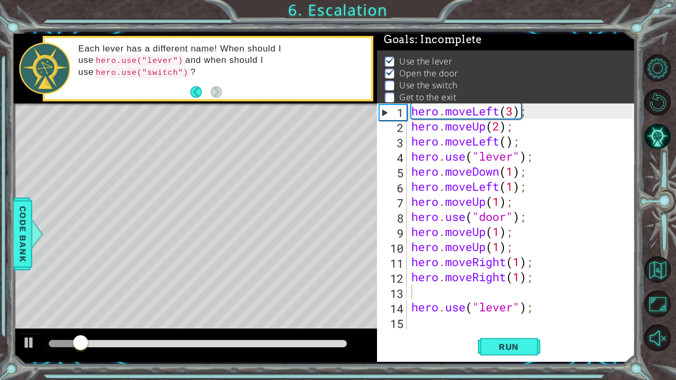
drag, startPoint x: 167, startPoint y: 338, endPoint x: 130, endPoint y: 343, distance: 37.2
click at [130, 291] on div at bounding box center [198, 344] width 306 height 15
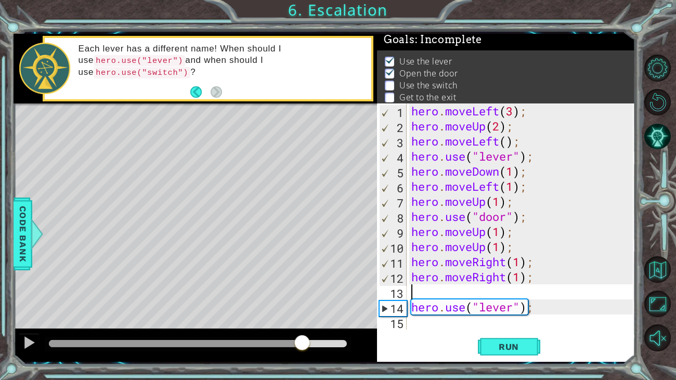
drag, startPoint x: 90, startPoint y: 341, endPoint x: 301, endPoint y: 312, distance: 212.5
click at [301, 291] on div "methods hero moveDown(steps) moveUp(steps) moveLeft(steps) moveRight(steps) use…" at bounding box center [325, 198] width 622 height 328
drag, startPoint x: 301, startPoint y: 312, endPoint x: 286, endPoint y: 312, distance: 14.6
click at [286, 291] on div "Level Map" at bounding box center [254, 256] width 480 height 306
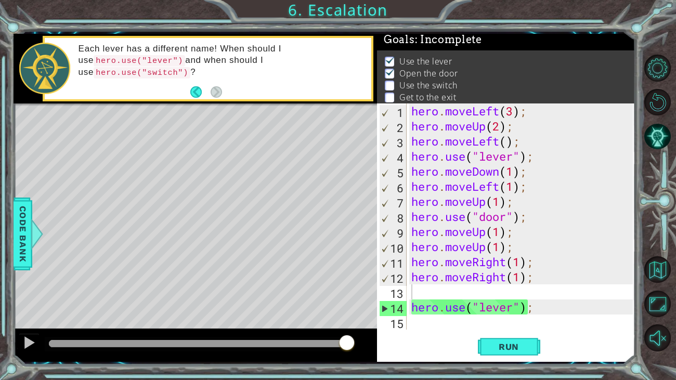
click at [329, 291] on div at bounding box center [198, 344] width 306 height 15
click at [486, 291] on button "Run" at bounding box center [509, 347] width 62 height 26
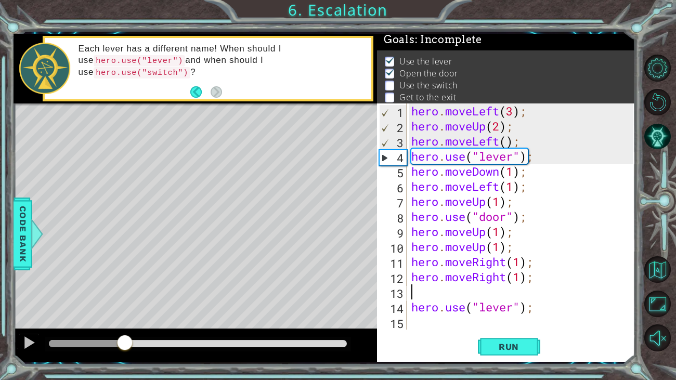
drag, startPoint x: 68, startPoint y: 340, endPoint x: 126, endPoint y: 352, distance: 59.3
click at [126, 291] on div at bounding box center [124, 343] width 19 height 19
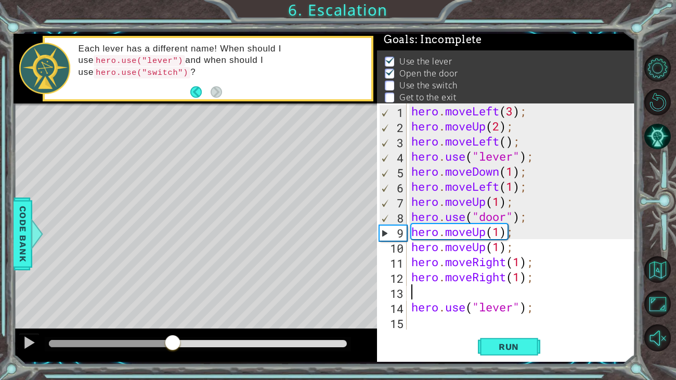
drag, startPoint x: 155, startPoint y: 346, endPoint x: 172, endPoint y: 349, distance: 16.4
click at [172, 291] on div at bounding box center [172, 343] width 19 height 19
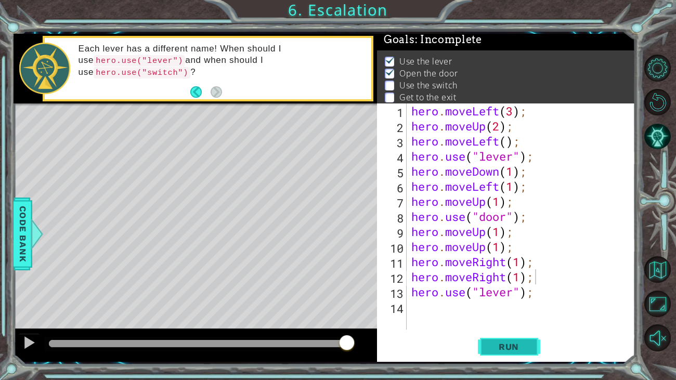
click at [503, 291] on button "Run" at bounding box center [509, 347] width 62 height 26
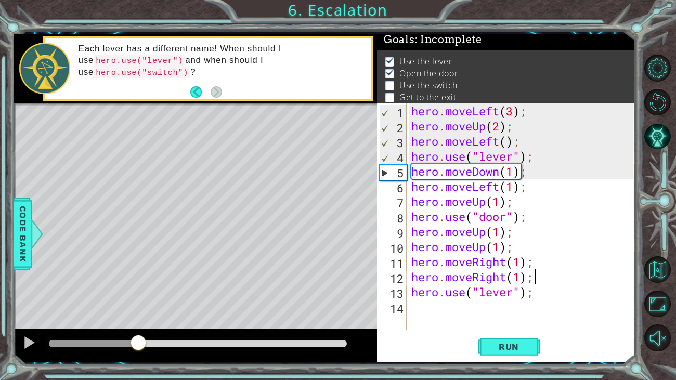
drag, startPoint x: 74, startPoint y: 342, endPoint x: 217, endPoint y: 372, distance: 146.0
click at [217, 291] on div "1 ההההההההההההההההההההההההההההההההההההההההההההההההההההההההההההההההההההההההההההה…" at bounding box center [338, 190] width 676 height 380
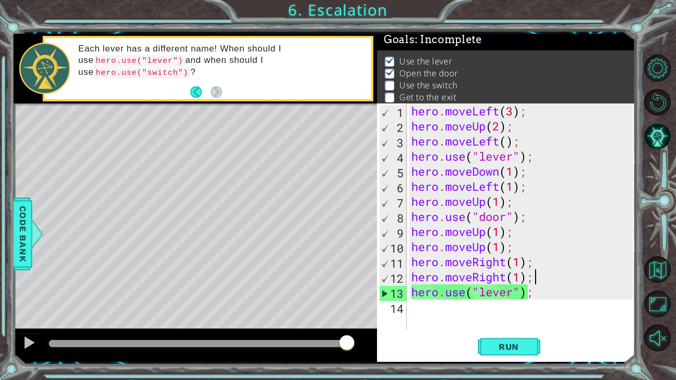
click at [514, 291] on div "hero . moveLeft ( 3 ) ; hero . moveUp ( 2 ) ; hero . moveLeft ( ) ; hero . use …" at bounding box center [523, 231] width 229 height 256
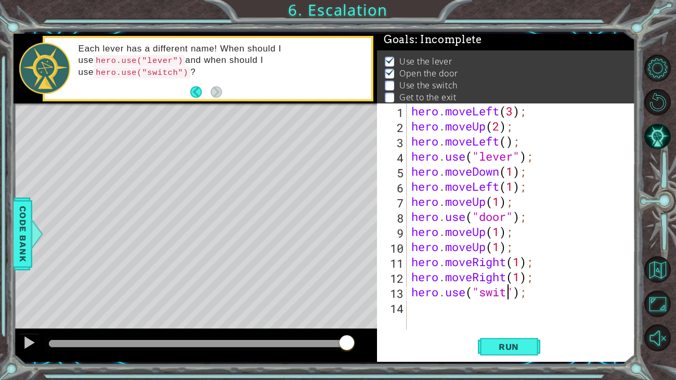
scroll to position [0, 5]
type textarea "hero.use("switch");"
click at [525, 291] on button "Run" at bounding box center [509, 347] width 62 height 26
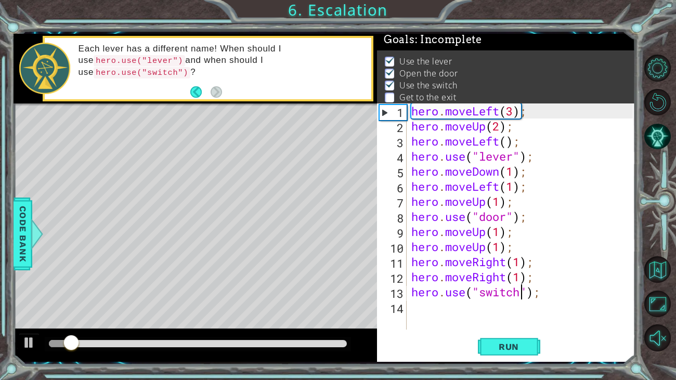
click at [258, 291] on div at bounding box center [198, 343] width 298 height 7
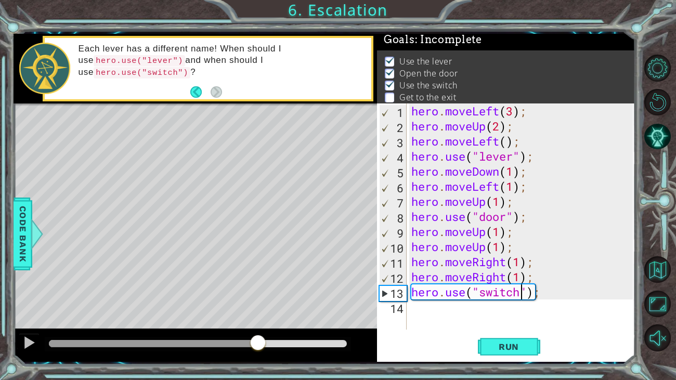
click at [433, 291] on div "hero . moveLeft ( 3 ) ; hero . moveUp ( 2 ) ; hero . moveLeft ( ) ; hero . use …" at bounding box center [523, 231] width 229 height 256
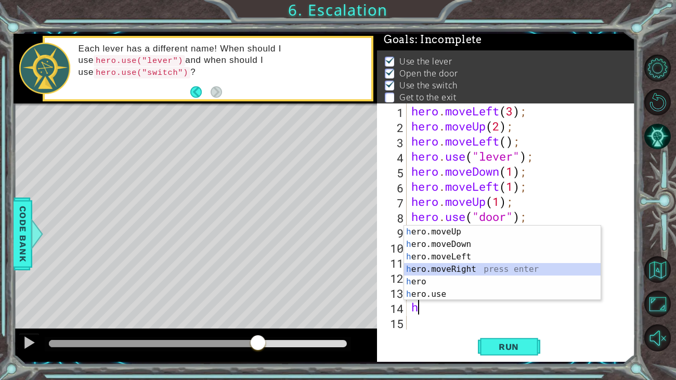
click at [460, 270] on div "h ero.moveUp press enter h ero.moveDown press enter h ero.moveLeft press enter …" at bounding box center [502, 276] width 196 height 100
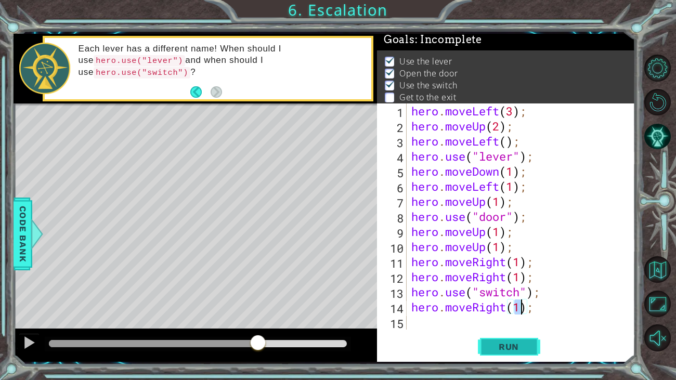
type textarea "hero.moveRight(1);"
click at [504, 291] on span "Run" at bounding box center [508, 346] width 41 height 10
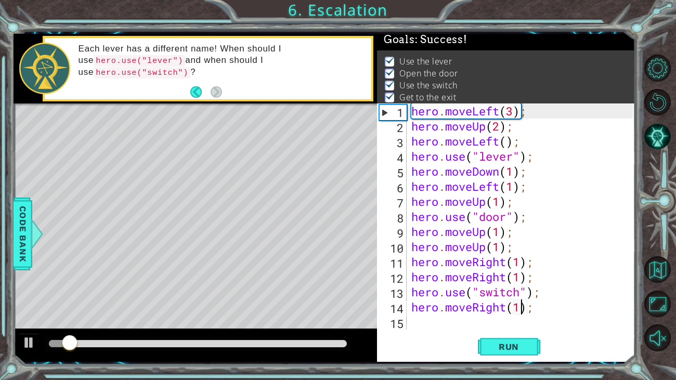
click at [179, 291] on div at bounding box center [198, 343] width 298 height 7
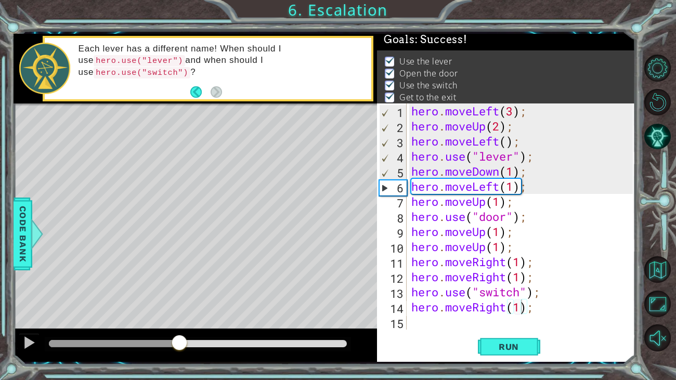
click at [231, 291] on div at bounding box center [195, 344] width 363 height 33
click at [254, 291] on div at bounding box center [198, 344] width 306 height 15
click at [27, 291] on div at bounding box center [29, 343] width 14 height 14
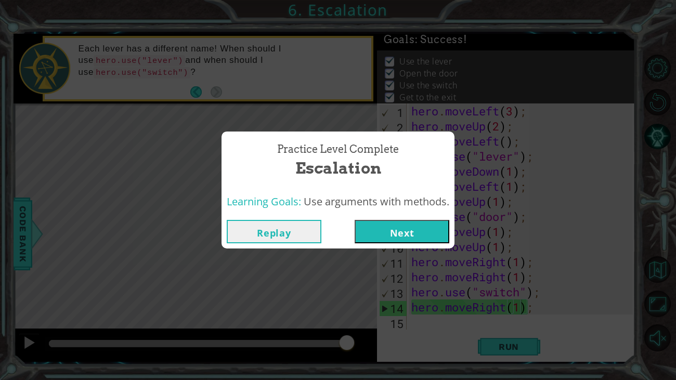
click at [390, 231] on button "Next" at bounding box center [401, 231] width 95 height 23
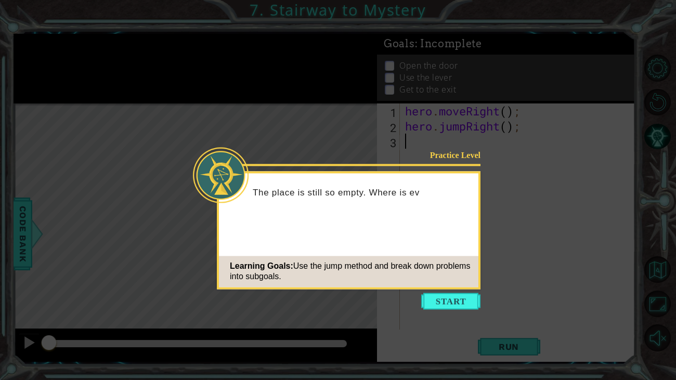
click at [390, 231] on div "Practice Level The place is still so empty. Where is ev Learning Goals: Use the…" at bounding box center [348, 230] width 263 height 118
click at [460, 291] on button "Start" at bounding box center [450, 301] width 59 height 17
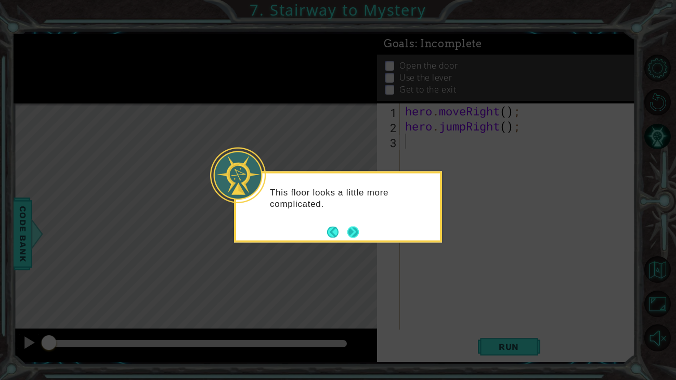
click at [348, 232] on button "Next" at bounding box center [352, 231] width 11 height 11
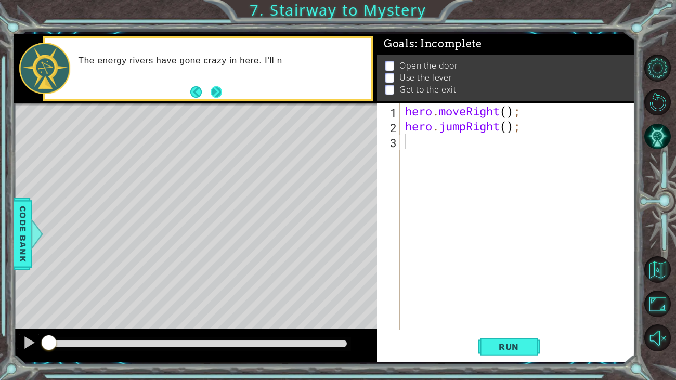
click at [214, 92] on button "Next" at bounding box center [215, 91] width 11 height 11
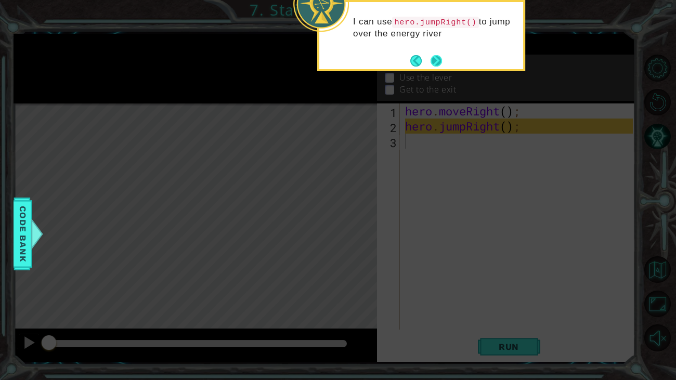
click at [430, 65] on button "Next" at bounding box center [435, 60] width 11 height 11
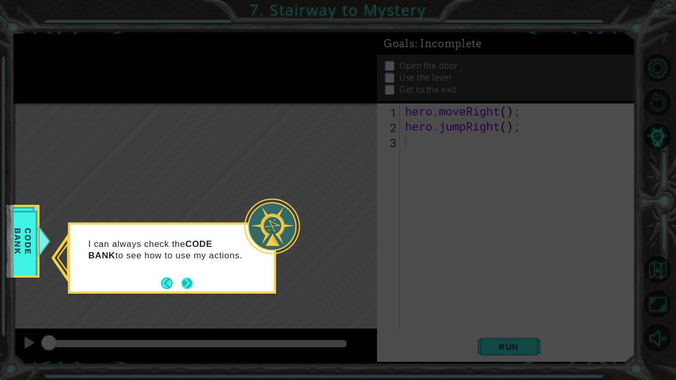
click at [188, 286] on button "Next" at bounding box center [186, 283] width 11 height 11
